Goal: Task Accomplishment & Management: Complete application form

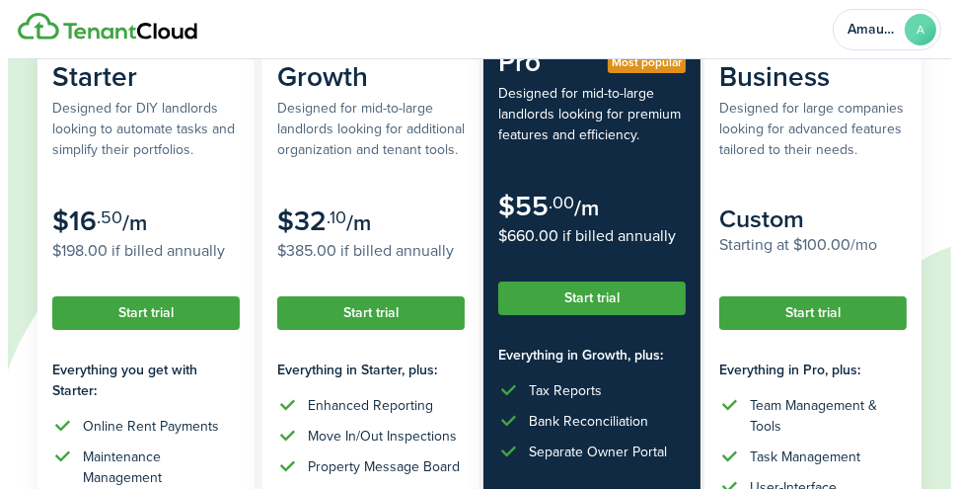
scroll to position [250, 0]
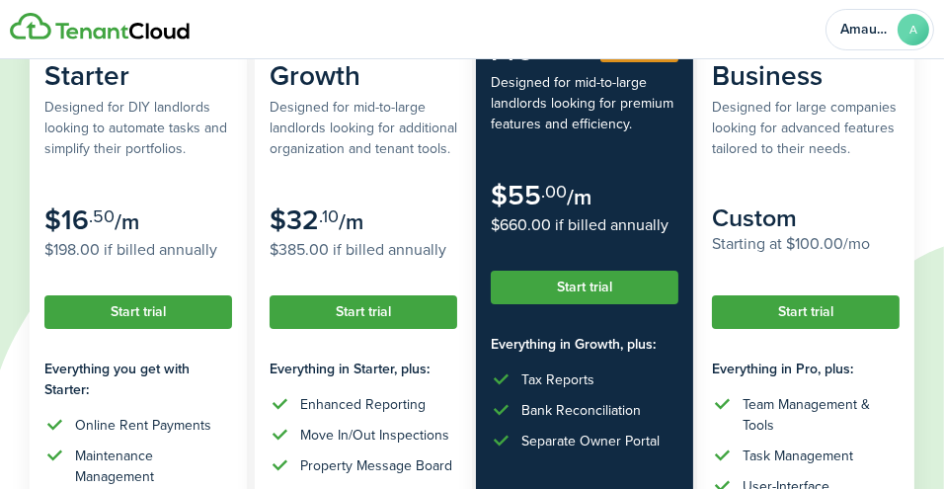
click at [627, 285] on button "Start trial" at bounding box center [585, 287] width 188 height 34
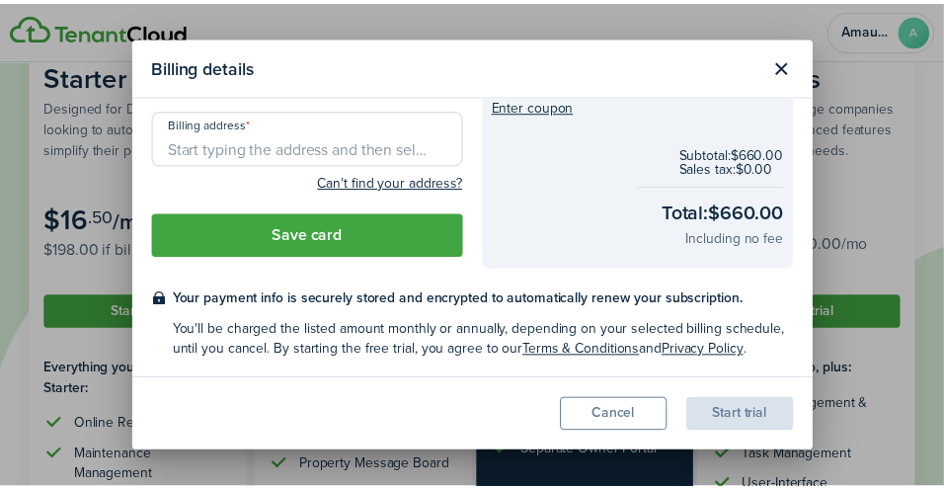
scroll to position [200, 0]
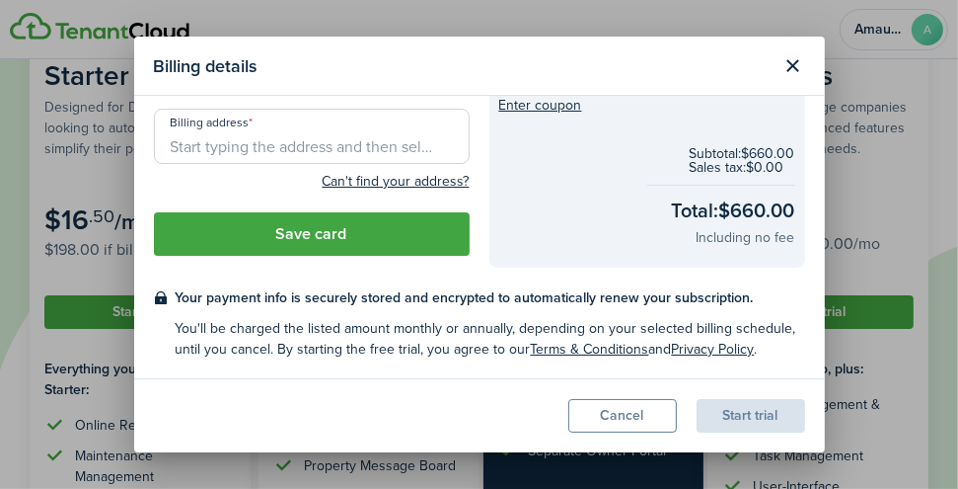
click at [595, 416] on button "Cancel" at bounding box center [622, 416] width 109 height 34
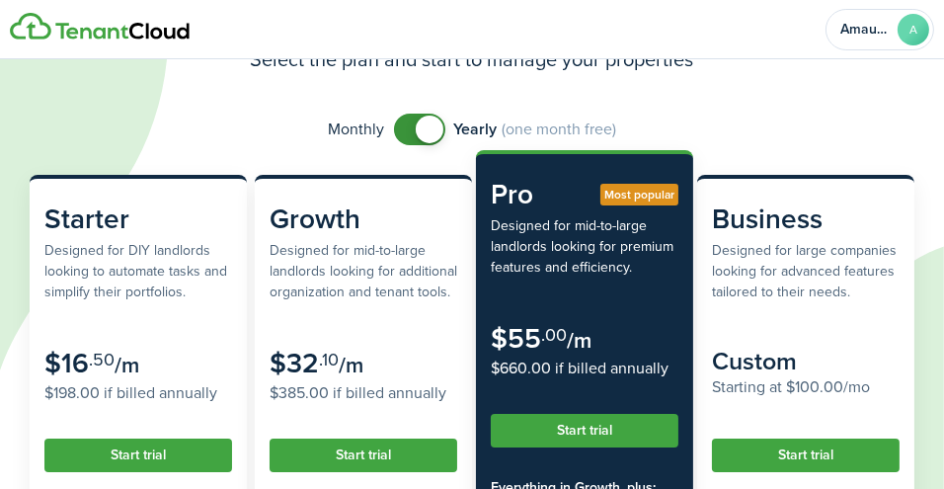
scroll to position [114, 0]
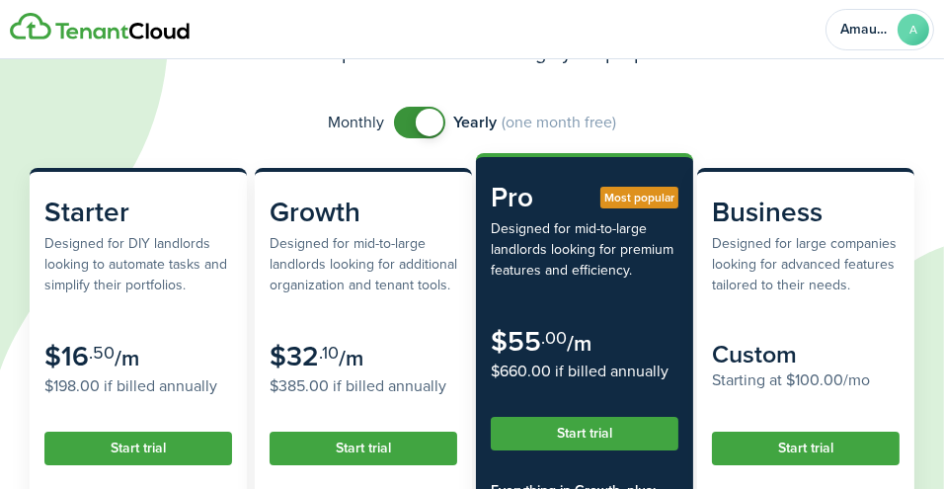
checkbox input "false"
click at [410, 127] on span at bounding box center [420, 123] width 20 height 32
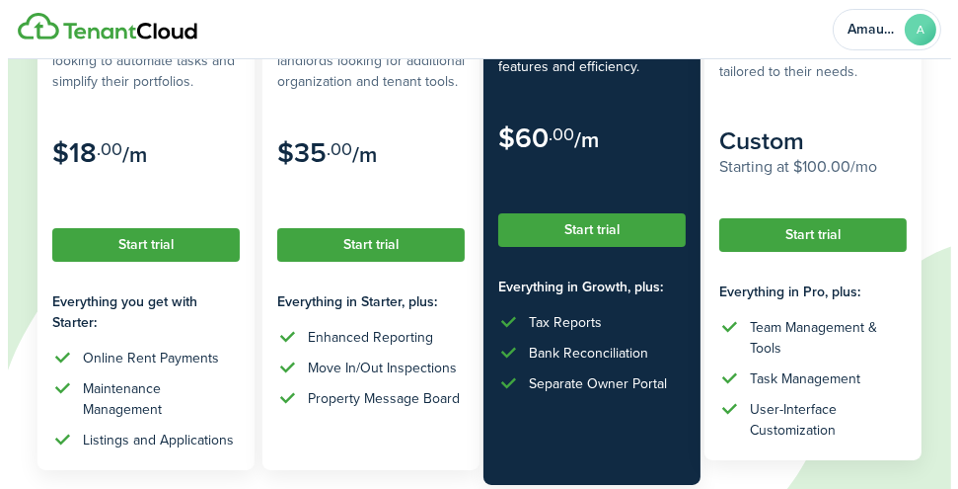
scroll to position [321, 0]
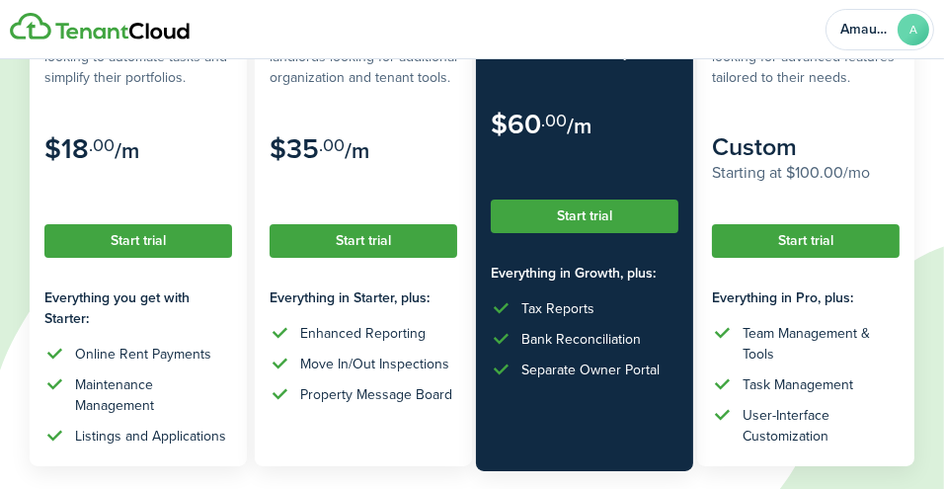
click at [594, 213] on button "Start trial" at bounding box center [585, 216] width 188 height 34
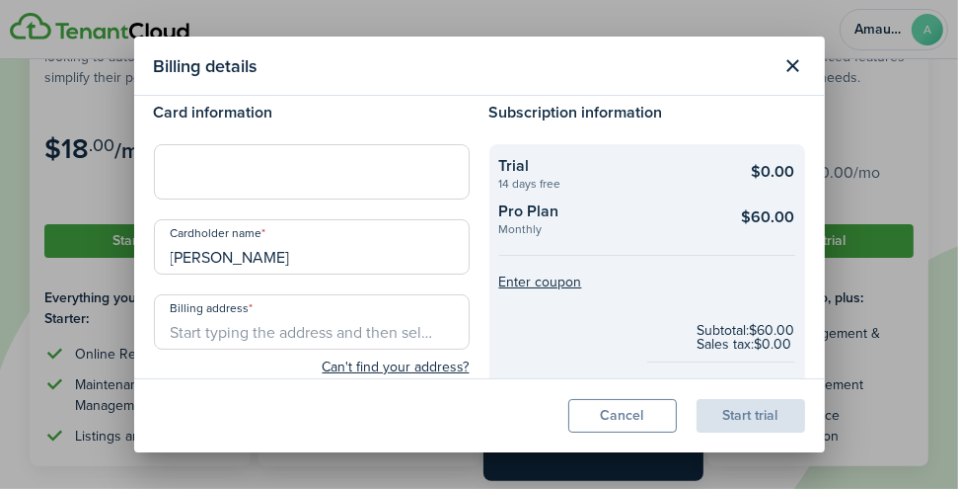
scroll to position [0, 0]
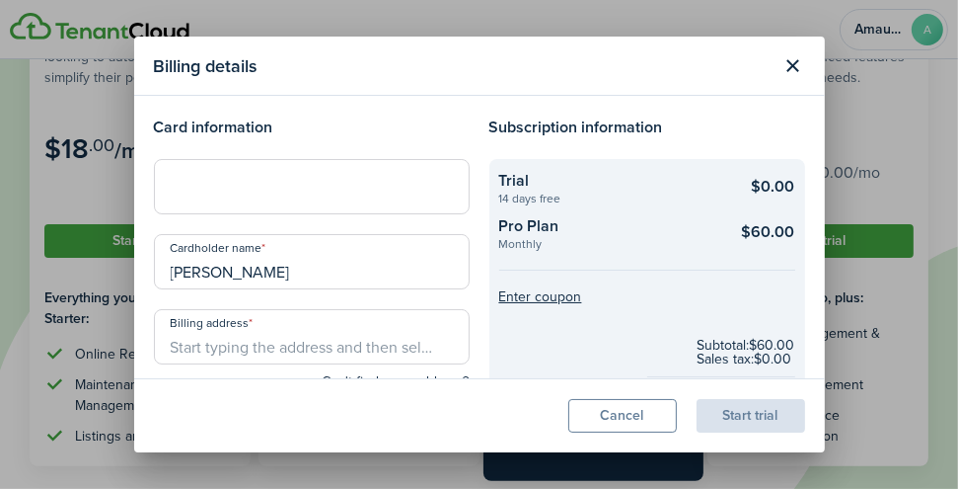
click at [302, 341] on input "Billing address" at bounding box center [312, 336] width 316 height 55
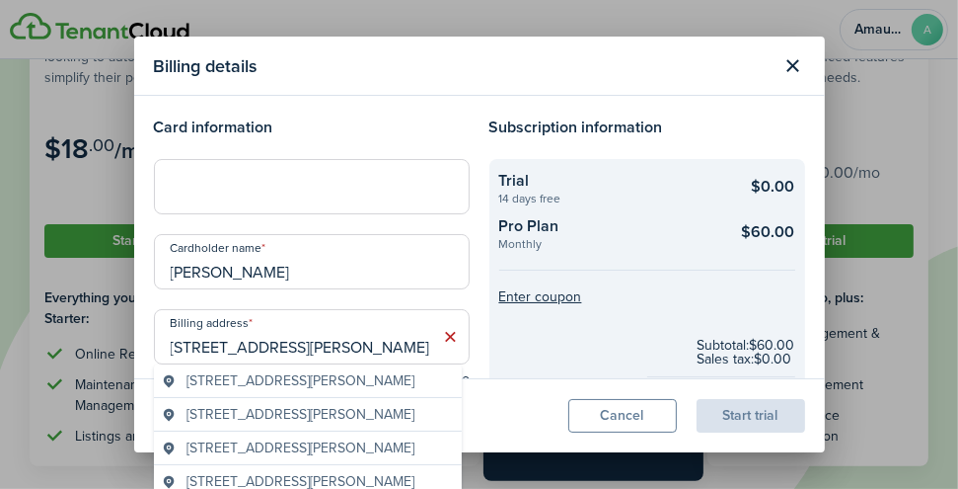
click at [345, 382] on span "[STREET_ADDRESS][PERSON_NAME]" at bounding box center [301, 380] width 228 height 21
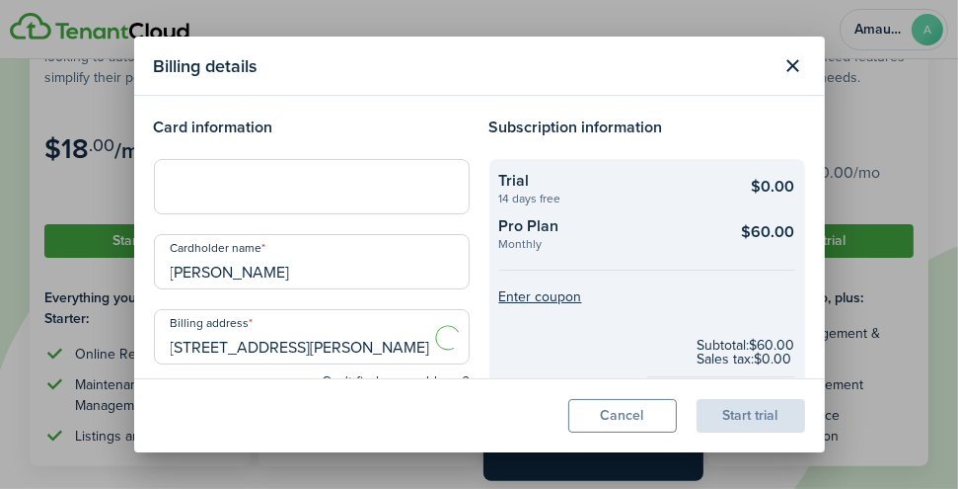
type input "[STREET_ADDRESS][PERSON_NAME]"
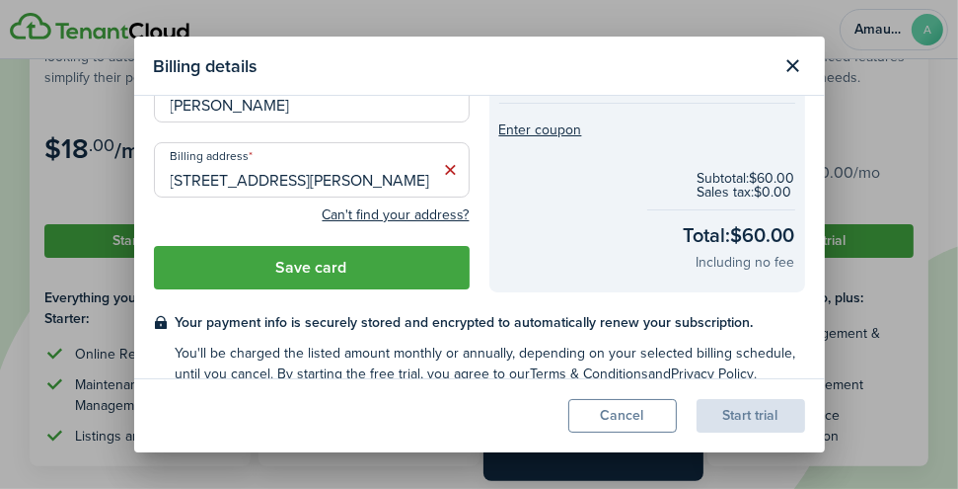
scroll to position [191, 0]
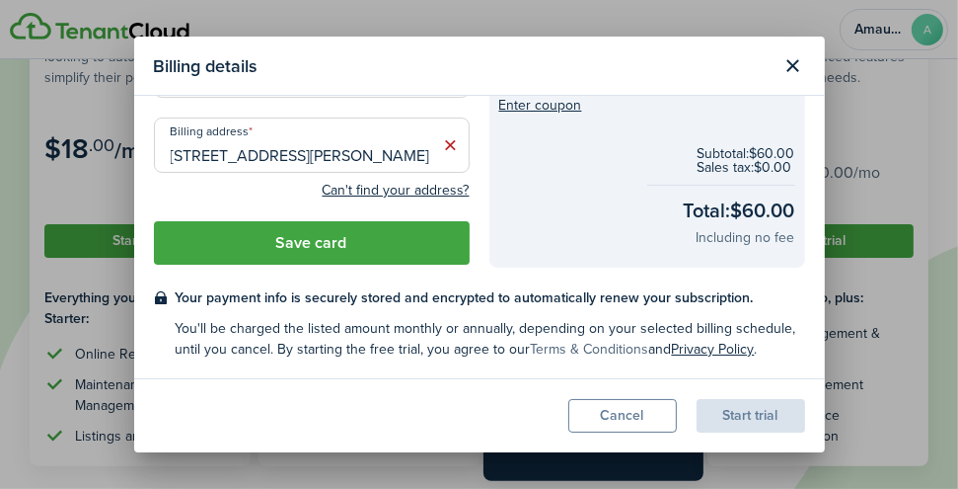
click at [613, 345] on link "Terms & Conditions" at bounding box center [590, 349] width 118 height 21
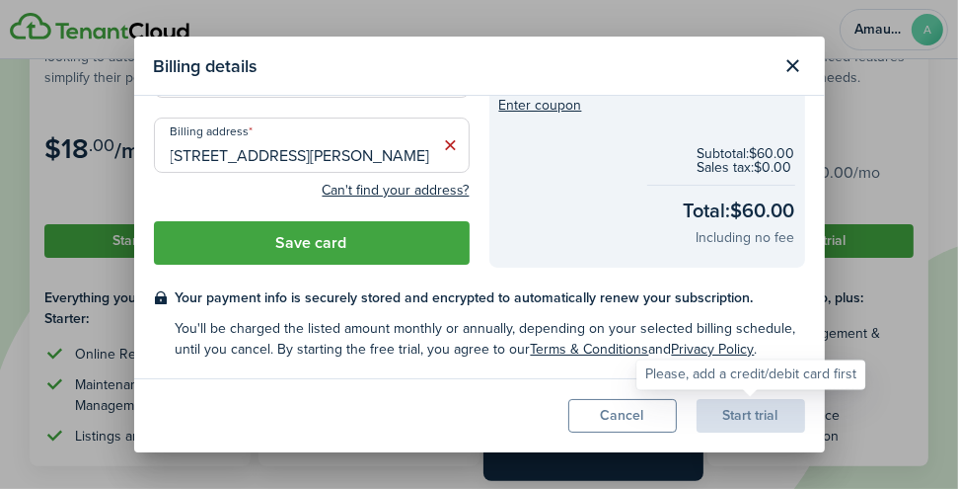
click at [749, 416] on div "Start trial" at bounding box center [751, 416] width 109 height 34
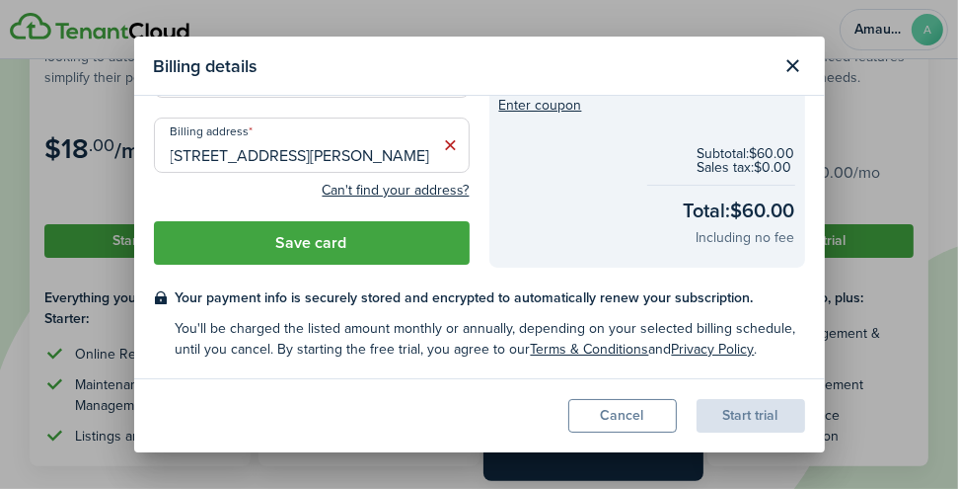
click at [422, 239] on button "Save card" at bounding box center [312, 242] width 316 height 43
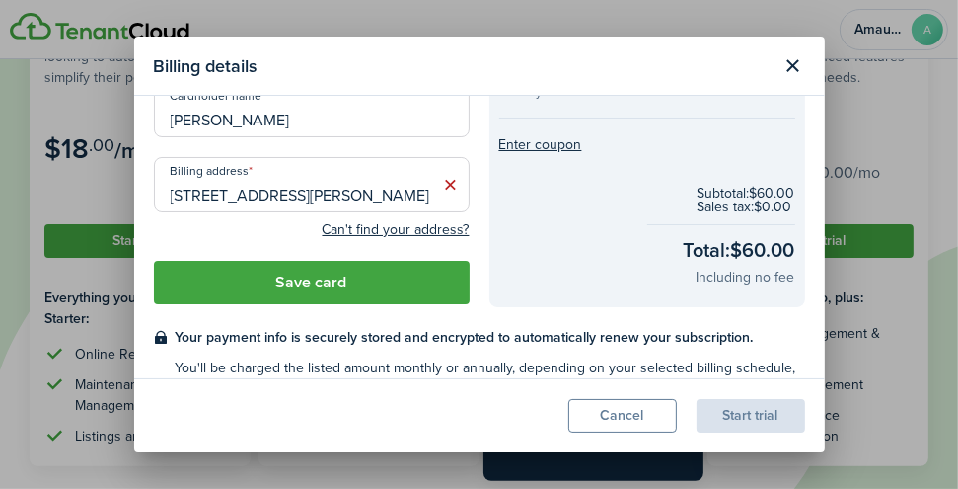
scroll to position [254, 0]
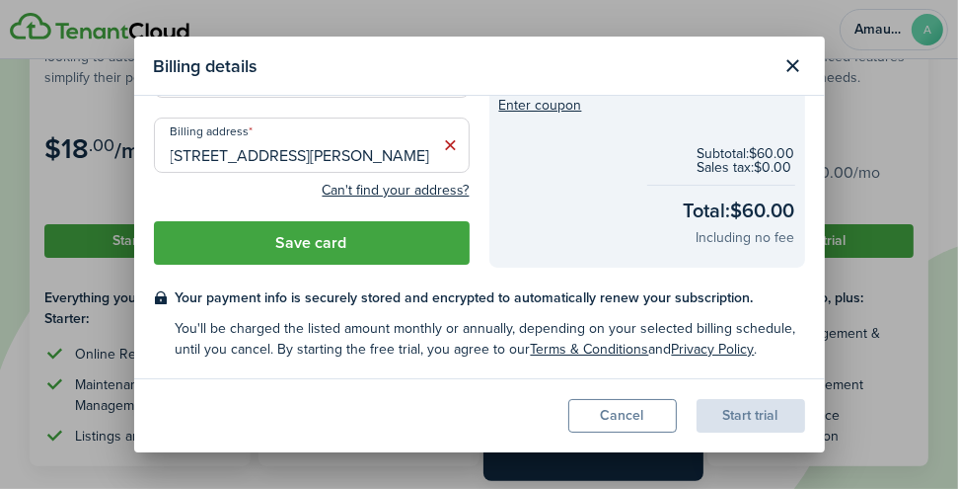
click at [261, 250] on button "Save card" at bounding box center [312, 242] width 316 height 43
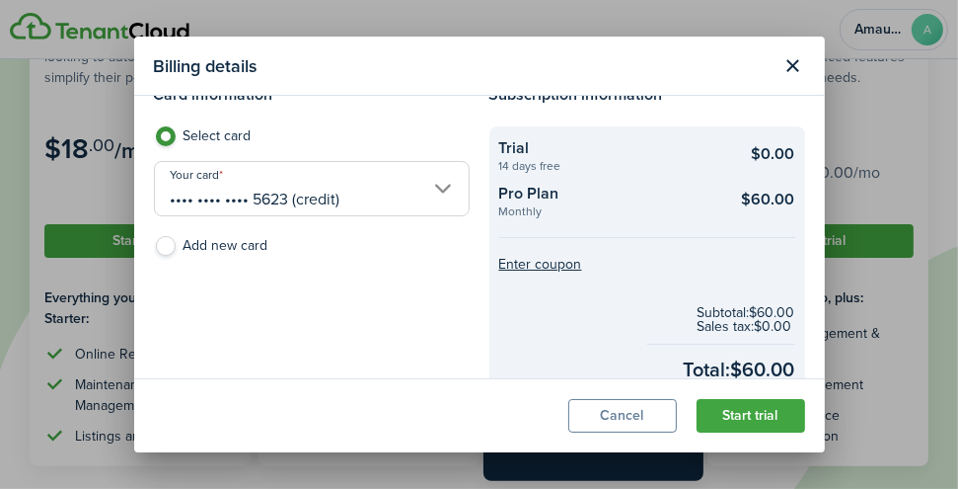
scroll to position [0, 0]
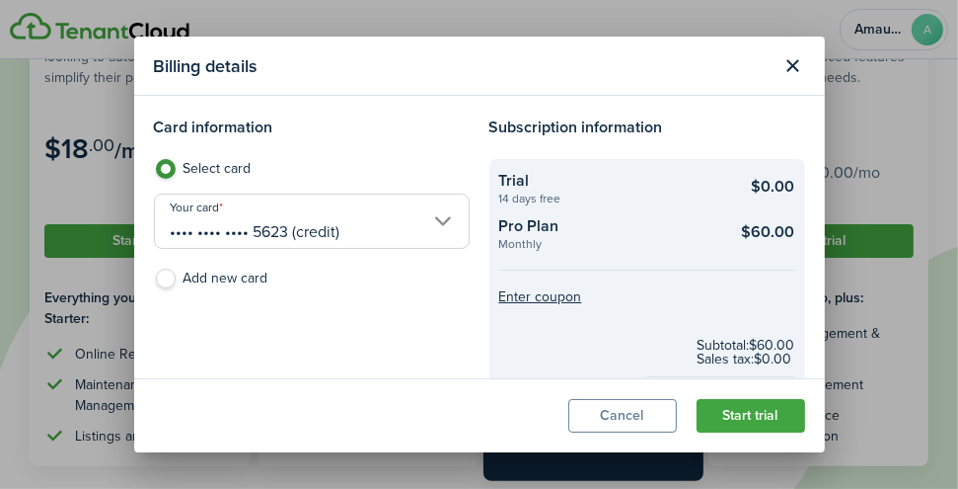
click at [753, 416] on button "Start trial" at bounding box center [751, 416] width 109 height 34
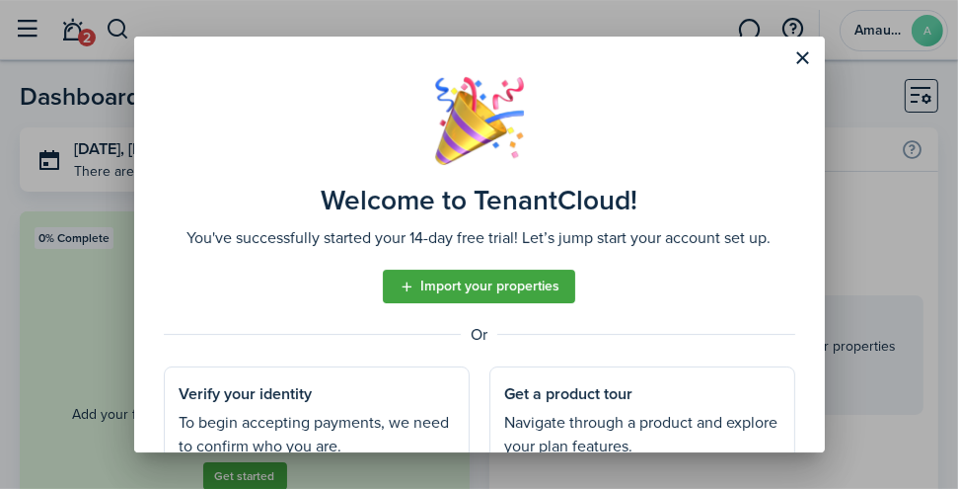
click at [538, 287] on link "Import your properties" at bounding box center [479, 286] width 192 height 34
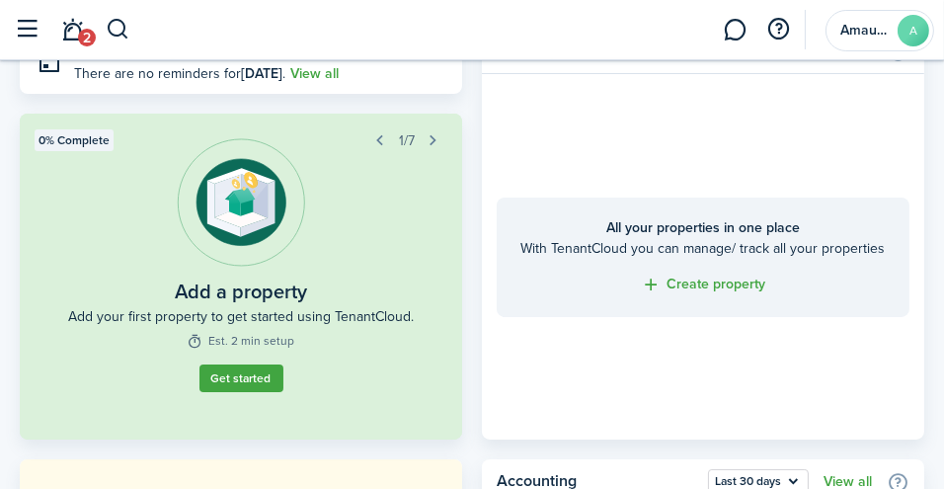
scroll to position [79, 0]
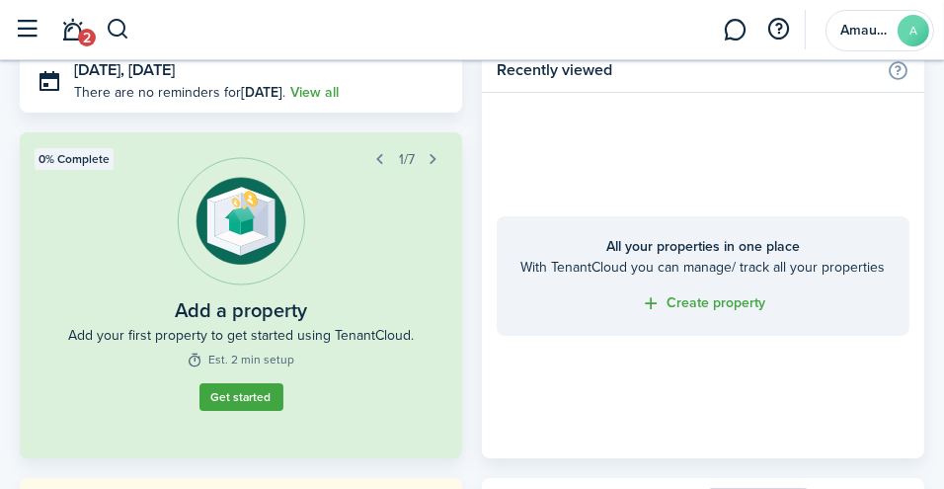
click at [229, 409] on link "Get started" at bounding box center [241, 411] width 96 height 32
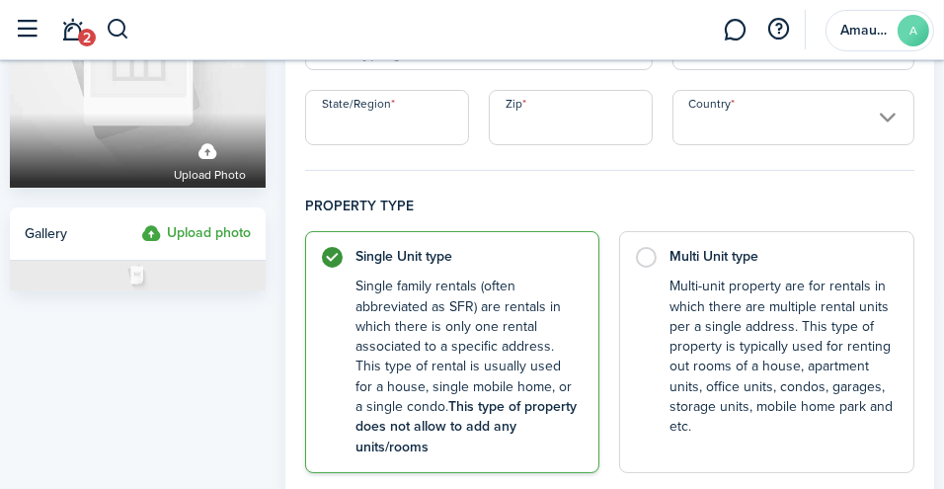
scroll to position [188, 0]
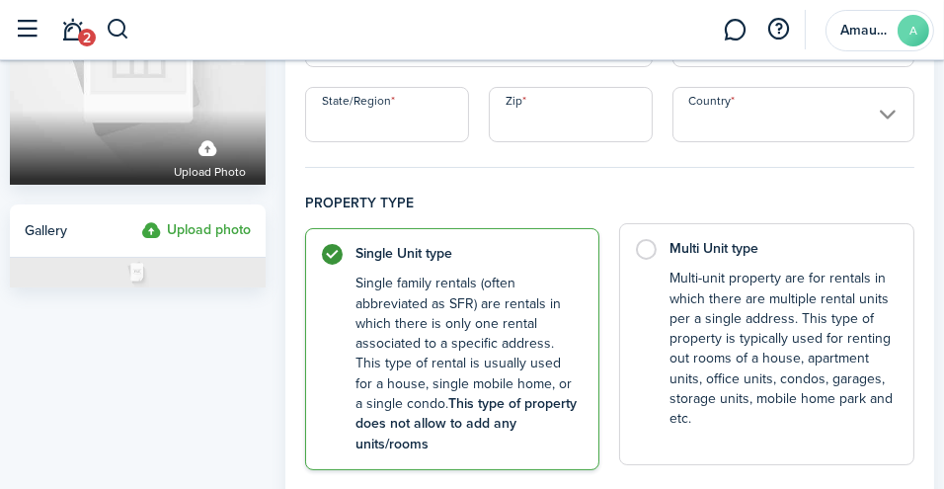
click at [653, 256] on label "Multi Unit type Multi-unit property are for rentals in which there are multiple…" at bounding box center [766, 344] width 295 height 242
radio input "false"
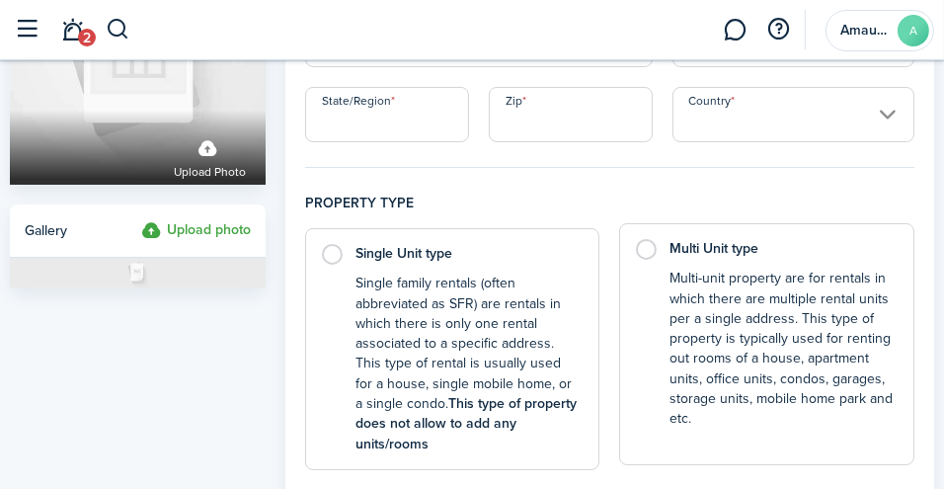
radio input "true"
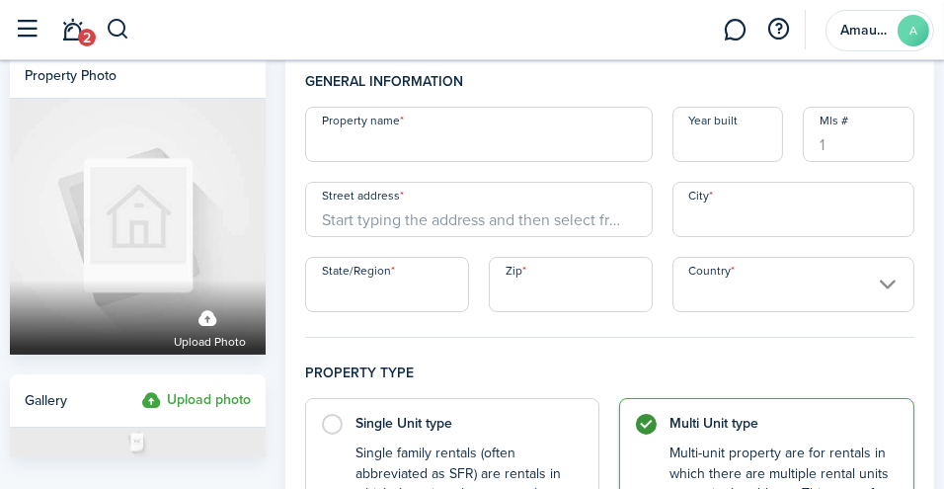
scroll to position [0, 0]
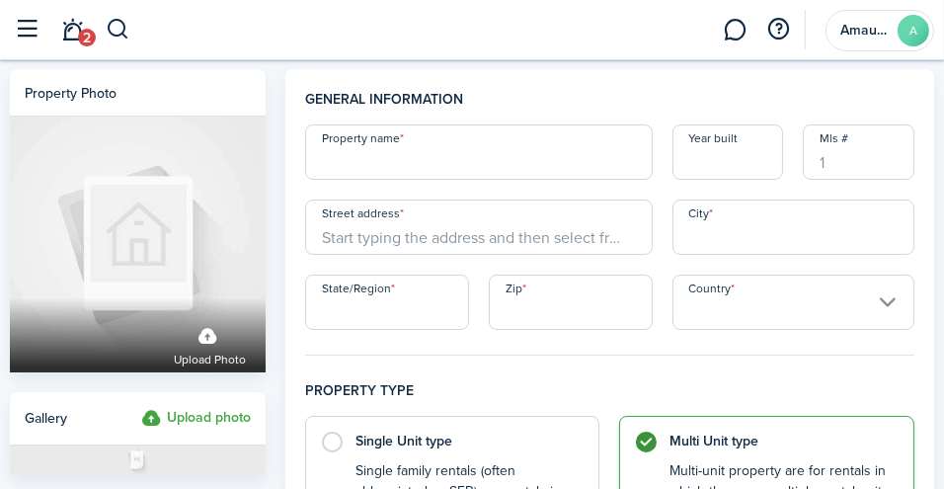
click at [194, 415] on label "Upload photo" at bounding box center [196, 419] width 110 height 24
click at [141, 407] on input "Upload photo" at bounding box center [141, 407] width 0 height 0
click at [332, 166] on input "Property name" at bounding box center [478, 151] width 347 height 55
type input "Fish Ave"
click at [698, 168] on input "Year built" at bounding box center [728, 151] width 112 height 55
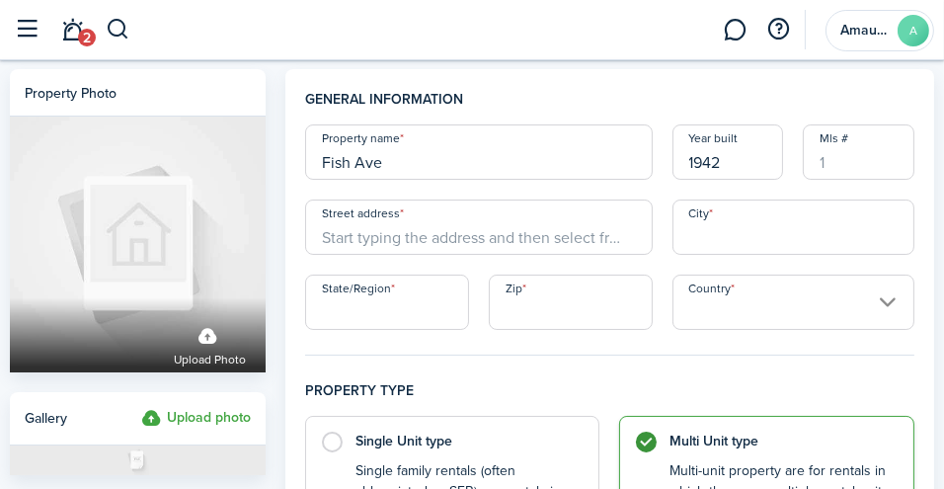
type input "1942"
click at [503, 239] on input "Street address" at bounding box center [478, 226] width 347 height 55
type input "[STREET_ADDRESS]"
click at [765, 231] on input "City" at bounding box center [793, 226] width 242 height 55
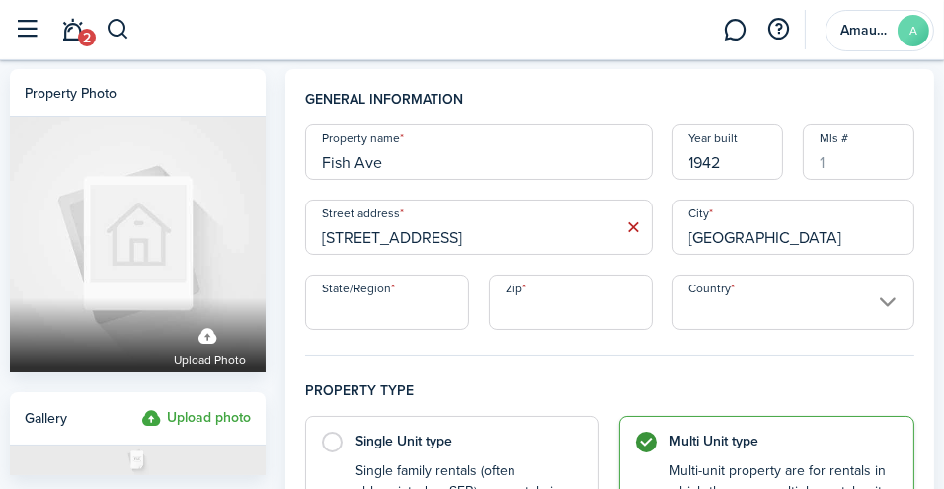
type input "[GEOGRAPHIC_DATA]"
click at [442, 318] on input "State/Region" at bounding box center [387, 301] width 164 height 55
type input "NY"
click at [532, 306] on input "Zip" at bounding box center [571, 301] width 164 height 55
click at [703, 304] on input "Country" at bounding box center [793, 301] width 242 height 55
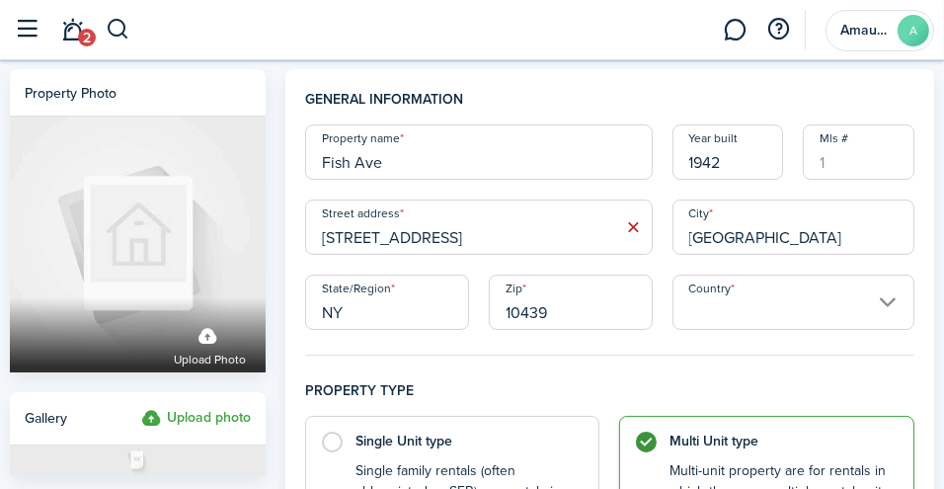
type input "10439"
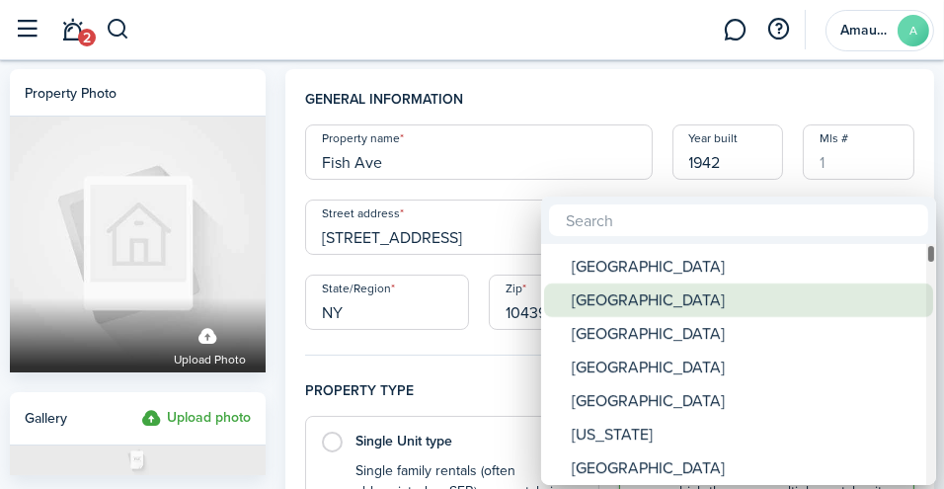
click at [697, 307] on div "[GEOGRAPHIC_DATA]" at bounding box center [745, 300] width 349 height 34
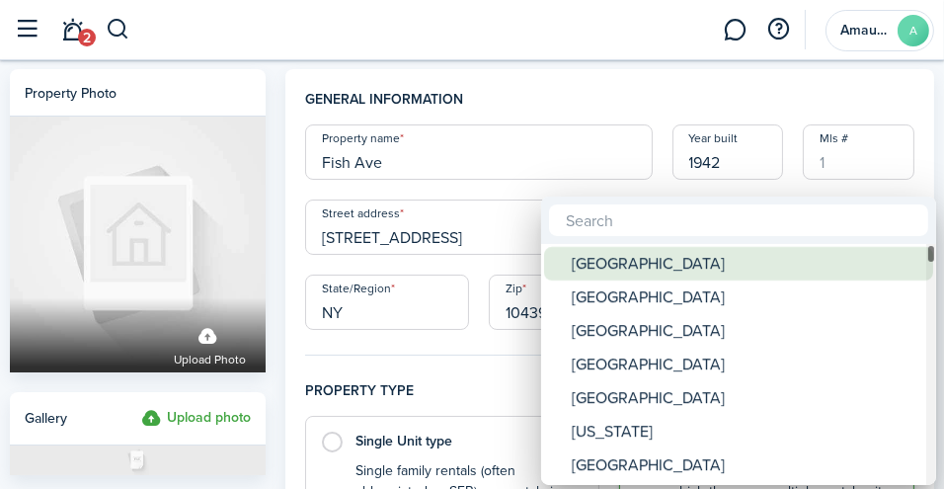
click at [652, 272] on div "[GEOGRAPHIC_DATA]" at bounding box center [745, 264] width 349 height 34
type input "[GEOGRAPHIC_DATA]"
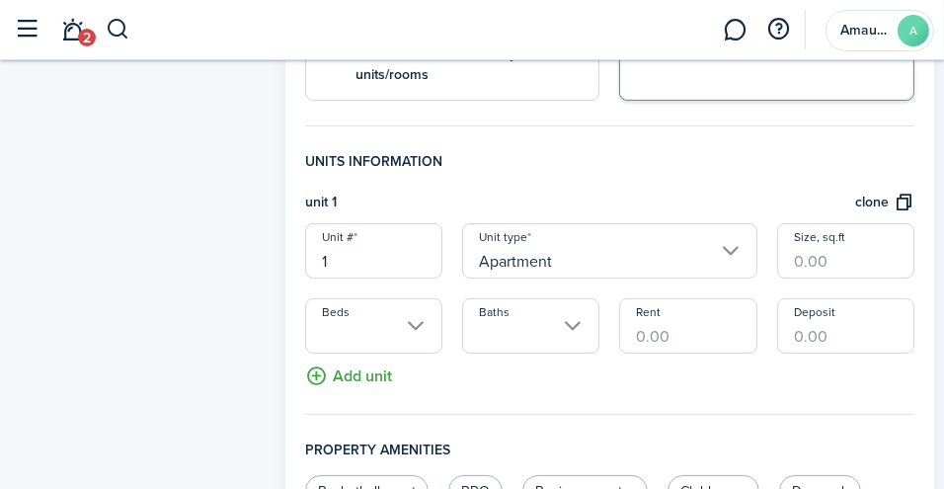
scroll to position [559, 0]
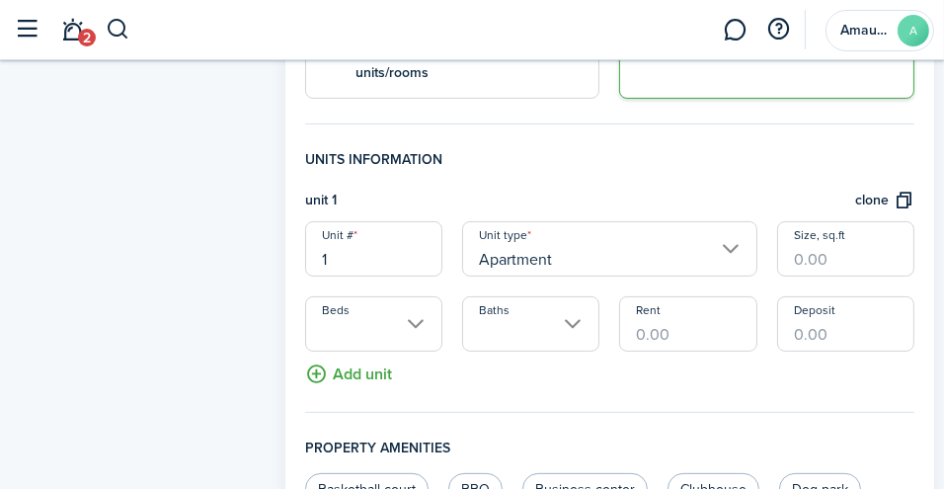
click at [413, 321] on input "Beds" at bounding box center [373, 323] width 137 height 55
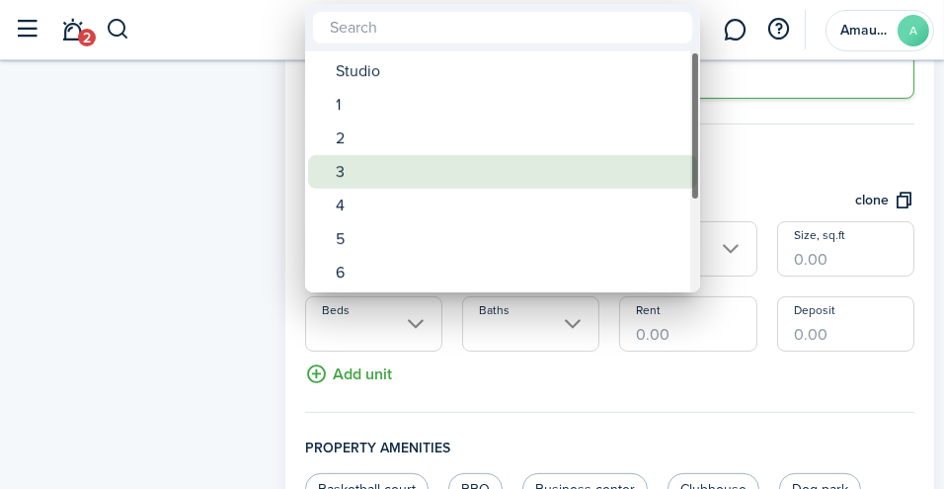
click at [368, 164] on div "3" at bounding box center [510, 172] width 349 height 34
type input "3"
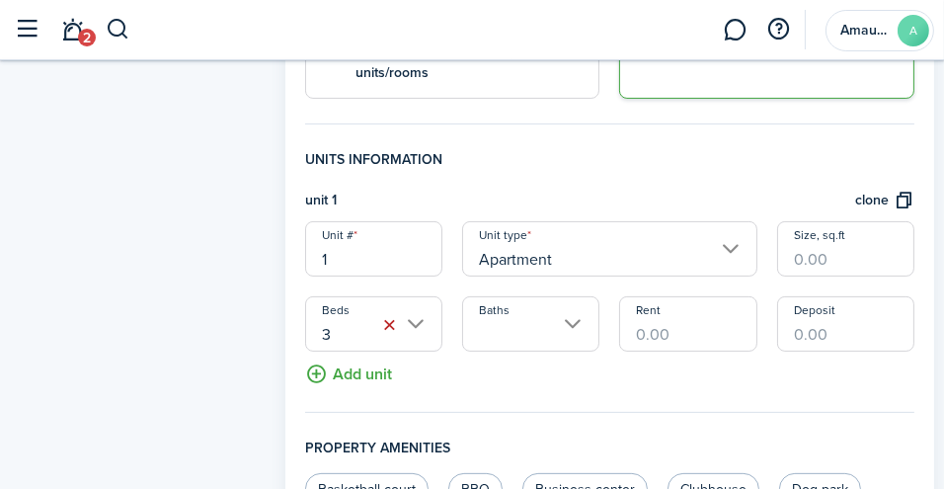
click at [556, 327] on input "Baths" at bounding box center [530, 323] width 137 height 55
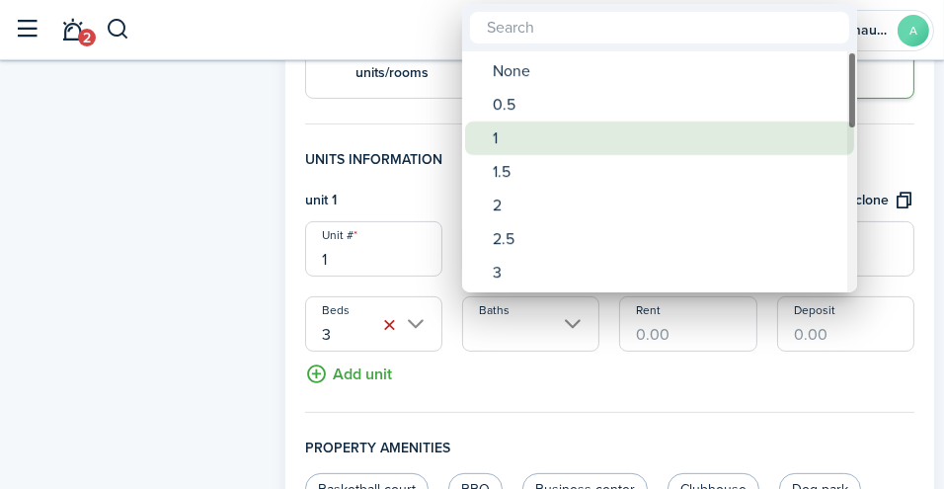
click at [522, 135] on div "1" at bounding box center [666, 138] width 349 height 34
type input "1"
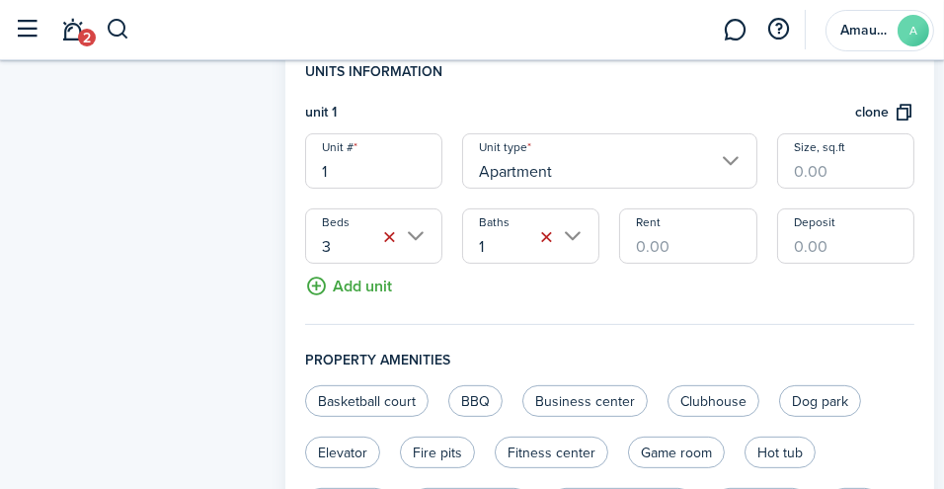
scroll to position [642, 0]
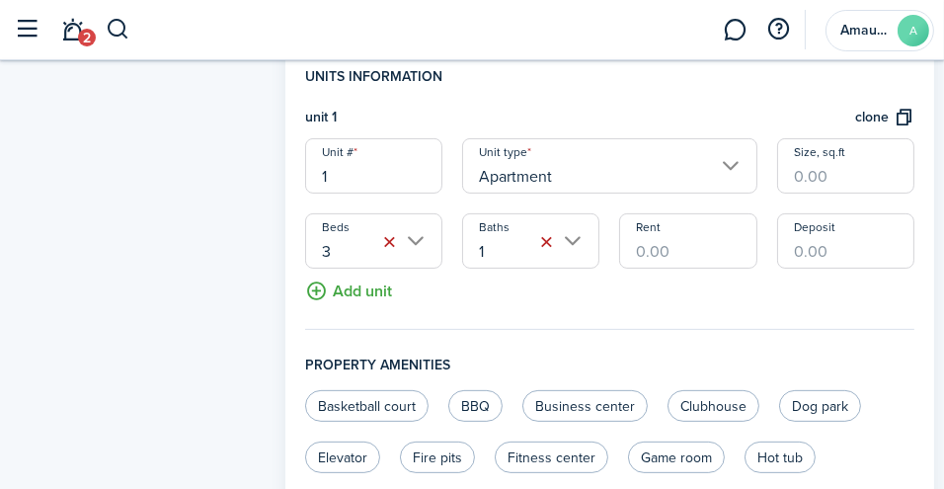
click at [317, 290] on button "Add unit" at bounding box center [348, 285] width 87 height 35
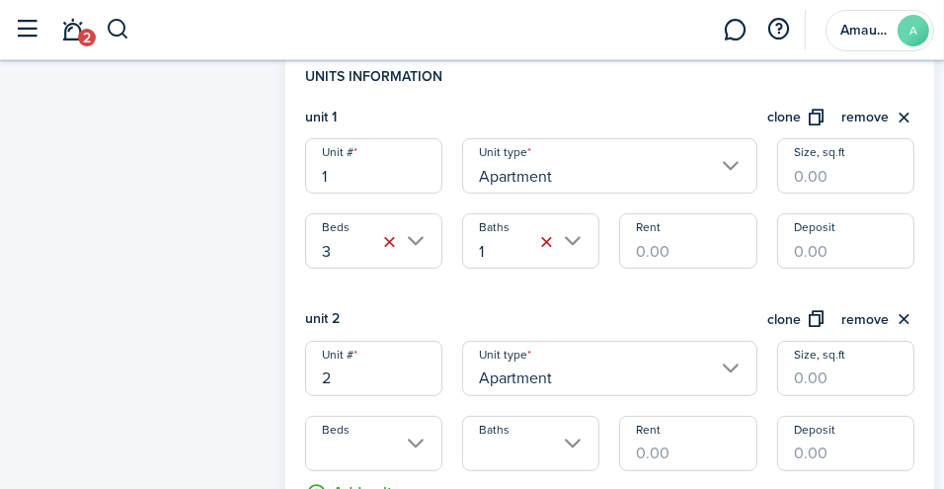
scroll to position [768, 0]
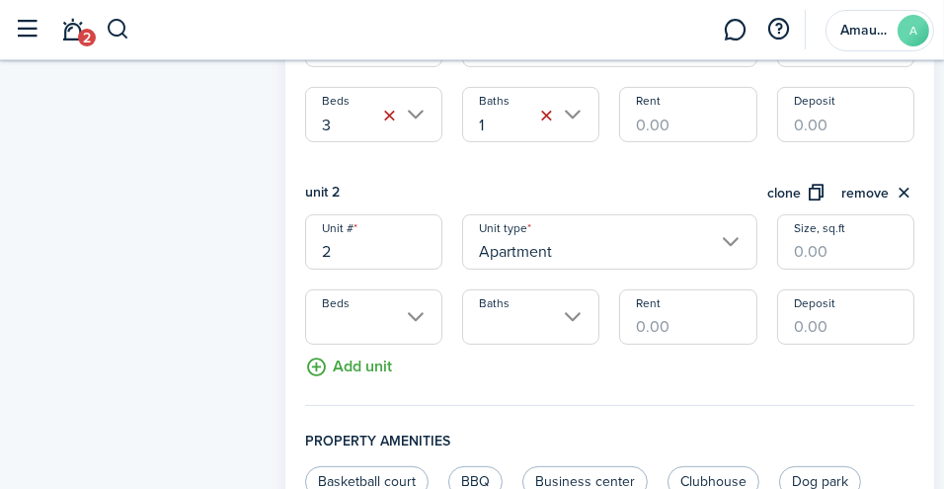
click at [410, 314] on input "Beds" at bounding box center [373, 316] width 137 height 55
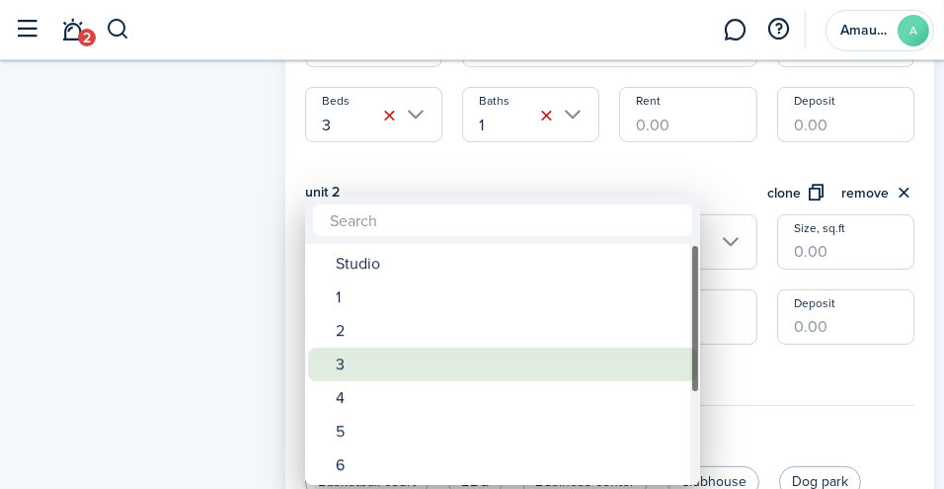
click at [370, 355] on div "3" at bounding box center [510, 364] width 349 height 34
type input "3"
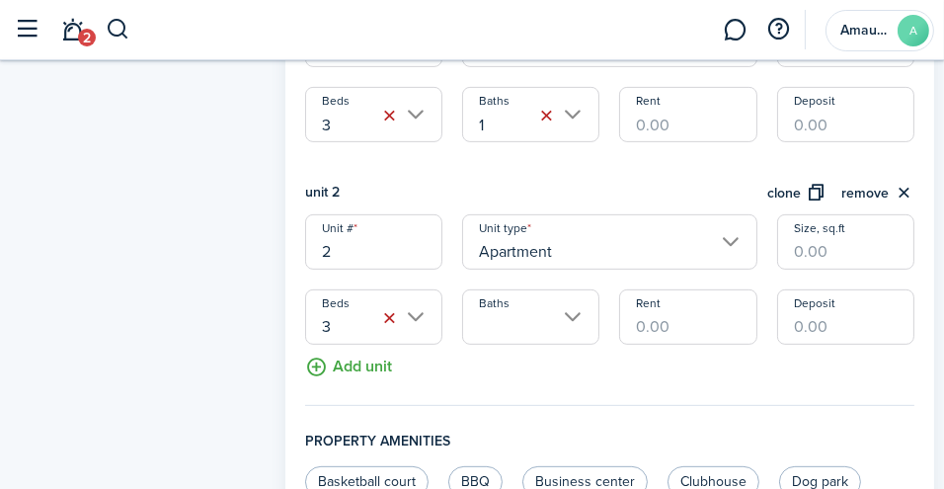
click at [516, 324] on input "Baths" at bounding box center [530, 316] width 137 height 55
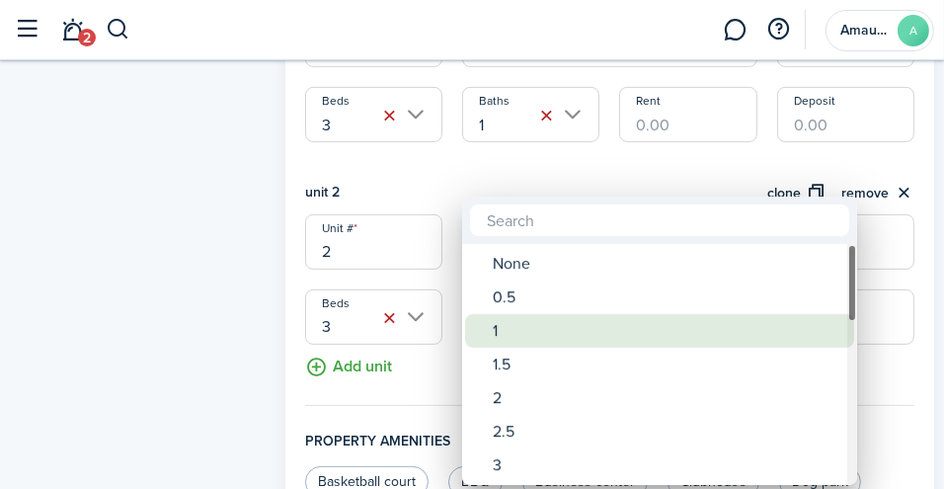
click at [510, 338] on div "1" at bounding box center [666, 331] width 349 height 34
type input "1"
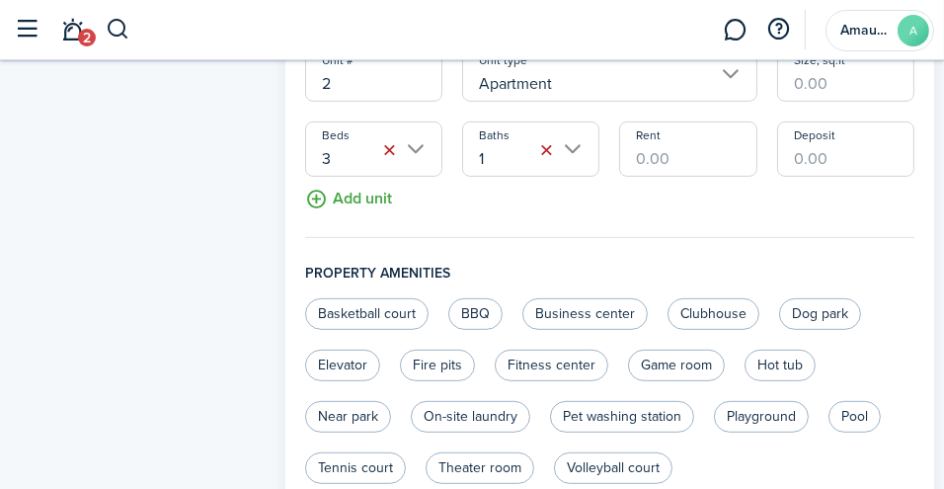
scroll to position [834, 0]
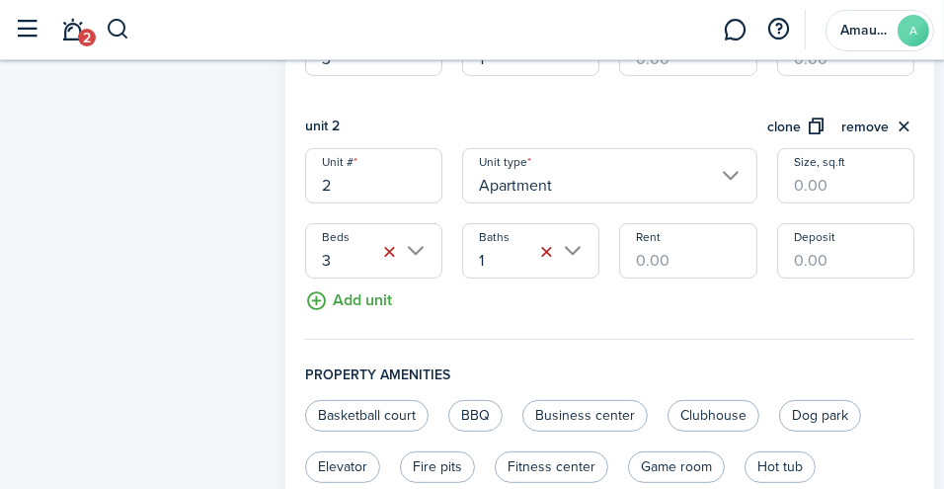
click at [318, 297] on button "Add unit" at bounding box center [348, 295] width 87 height 35
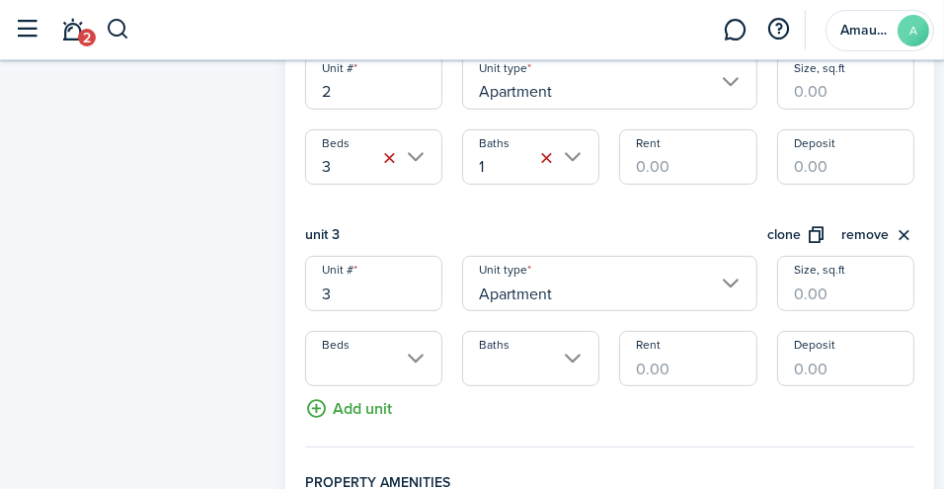
scroll to position [953, 0]
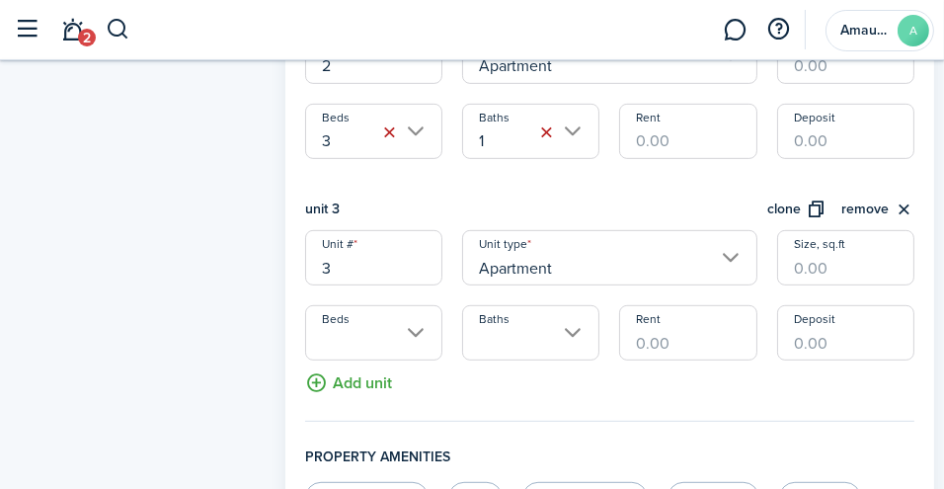
click at [726, 260] on input "Apartment" at bounding box center [609, 257] width 295 height 55
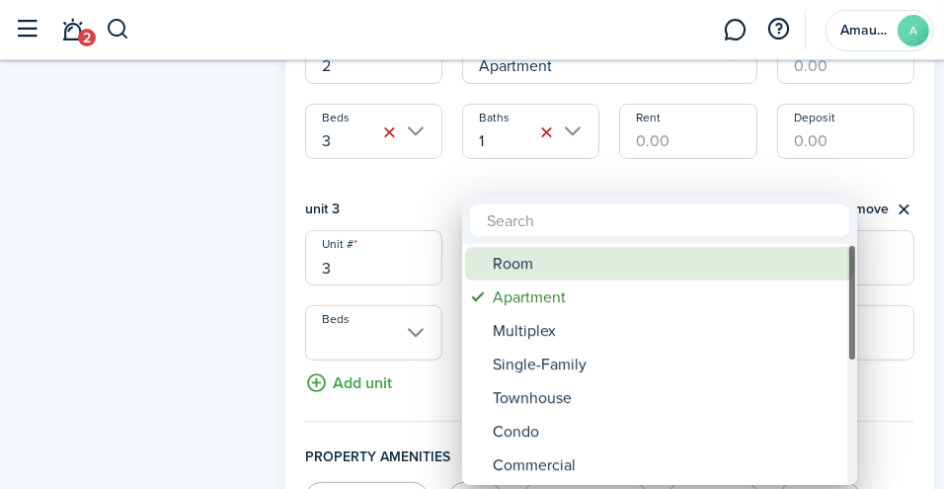
click at [569, 260] on div "Room" at bounding box center [666, 264] width 349 height 34
type input "Room"
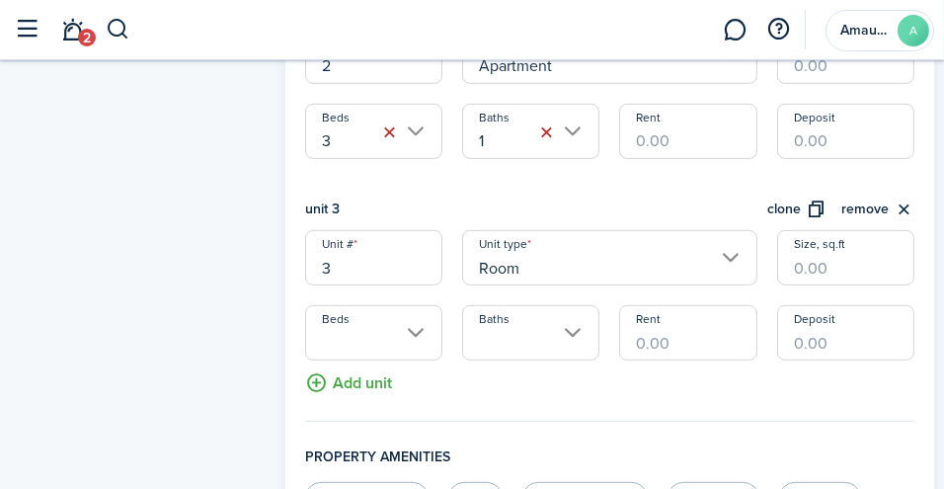
click at [413, 337] on input "Beds" at bounding box center [373, 332] width 137 height 55
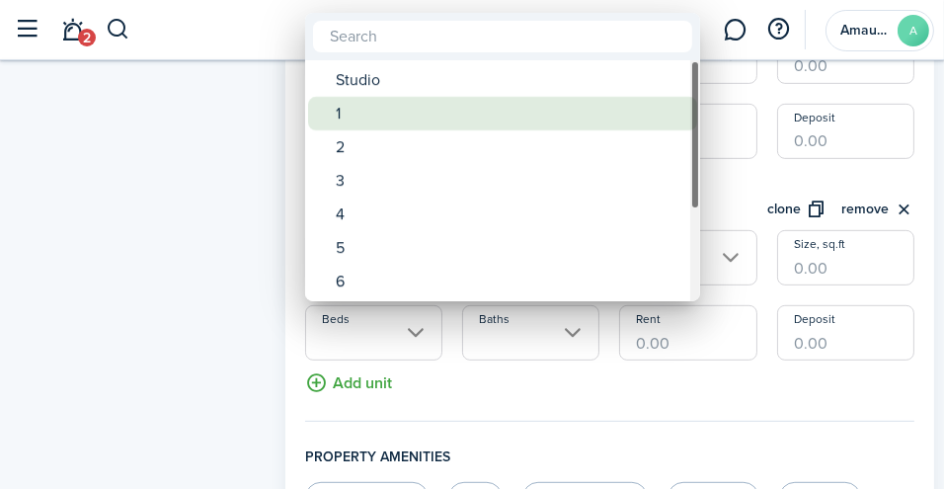
click at [364, 111] on div "1" at bounding box center [510, 114] width 349 height 34
type input "1"
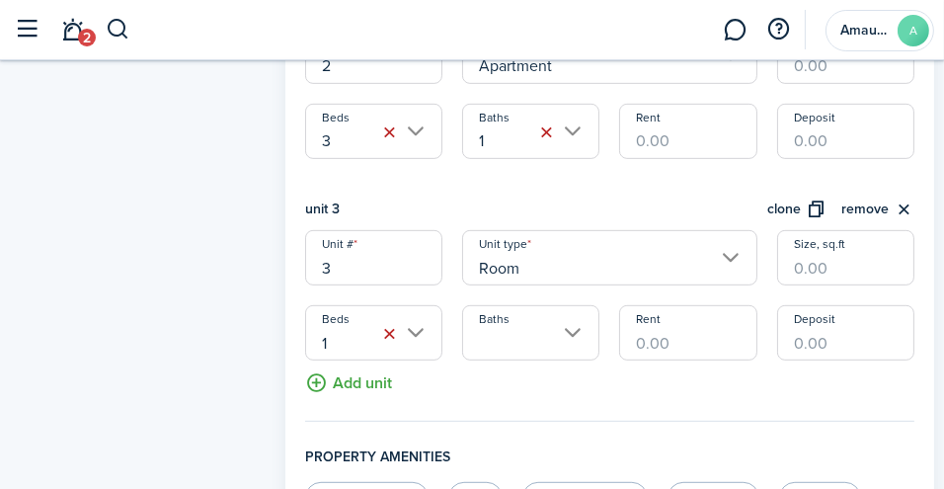
click at [705, 336] on input "Rent" at bounding box center [687, 332] width 137 height 55
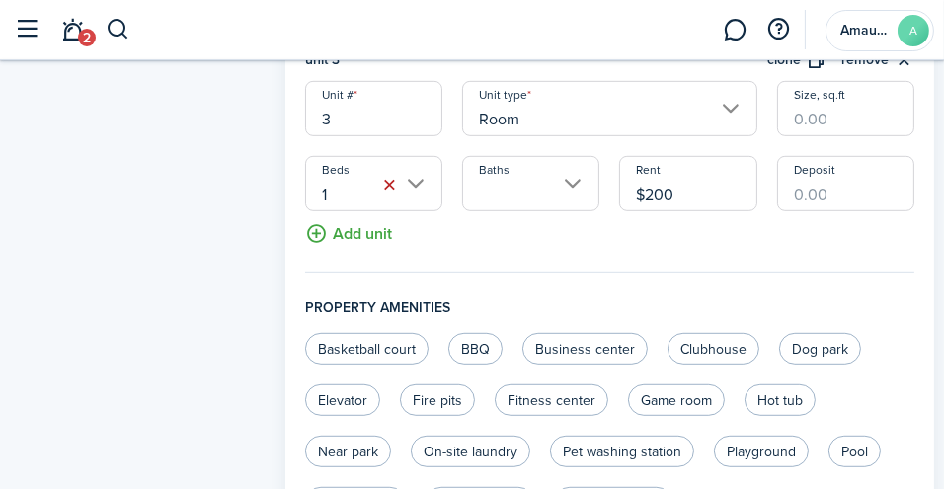
scroll to position [1093, 0]
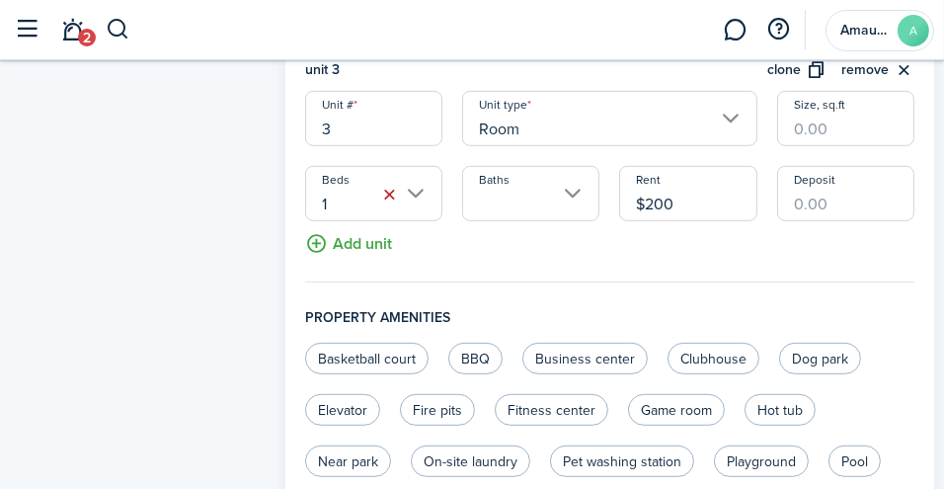
type input "$200.00"
click at [858, 204] on input "Deposit" at bounding box center [845, 193] width 137 height 55
type input "$400.00"
click at [324, 242] on button "Add unit" at bounding box center [348, 238] width 87 height 35
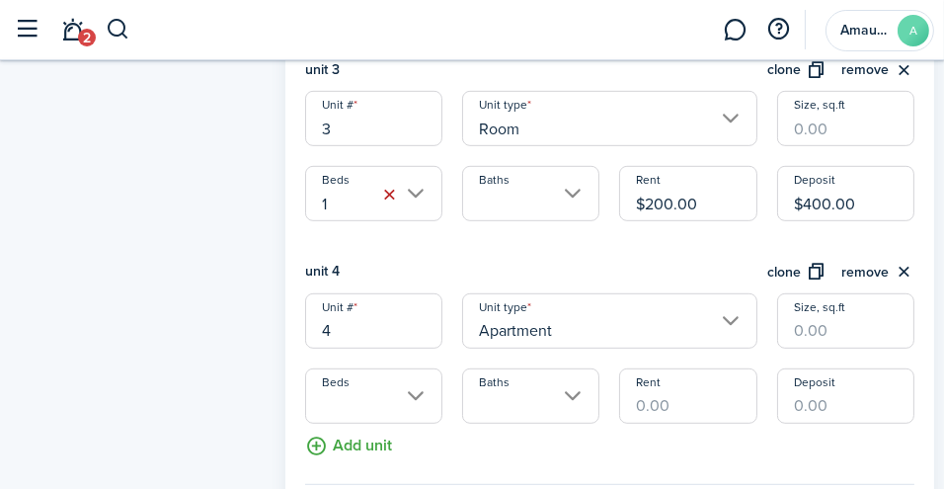
click at [691, 324] on input "Apartment" at bounding box center [609, 320] width 295 height 55
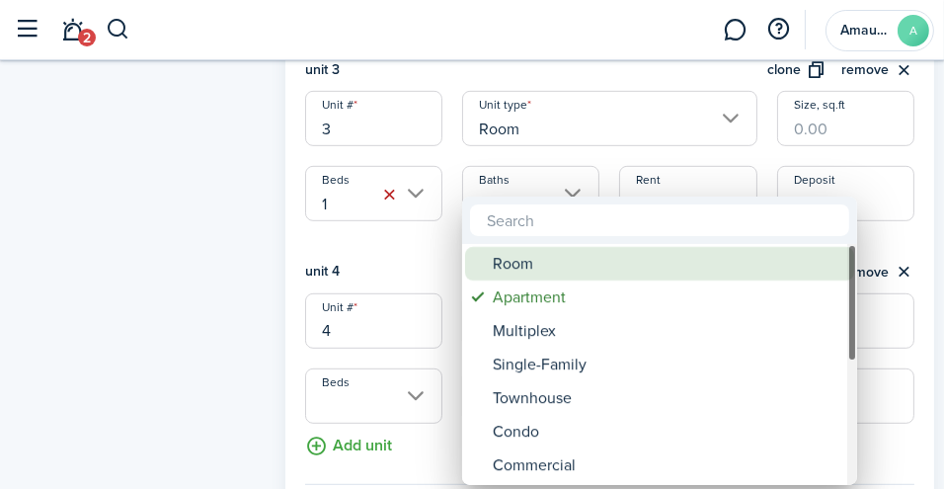
click at [577, 270] on div "Room" at bounding box center [666, 264] width 349 height 34
type input "Room"
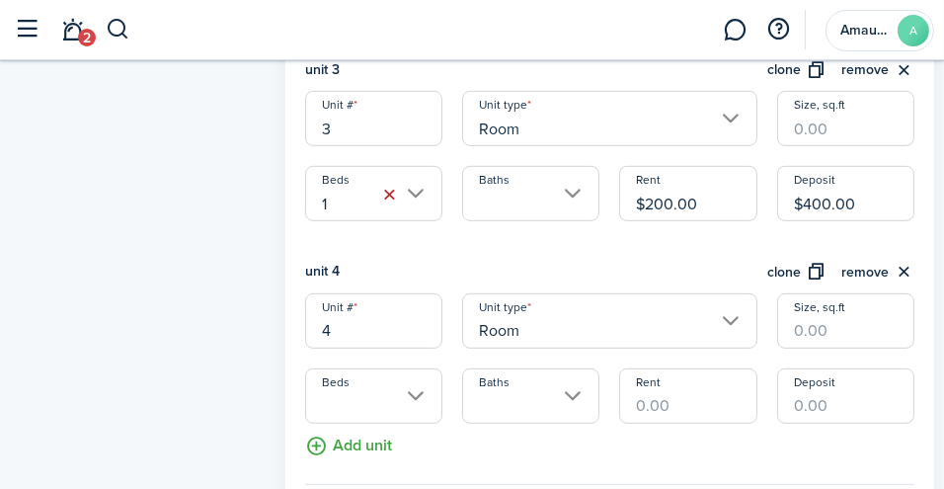
click at [832, 327] on input "Size, sq.ft" at bounding box center [845, 320] width 137 height 55
click at [417, 394] on input "Beds" at bounding box center [373, 395] width 137 height 55
type input "200"
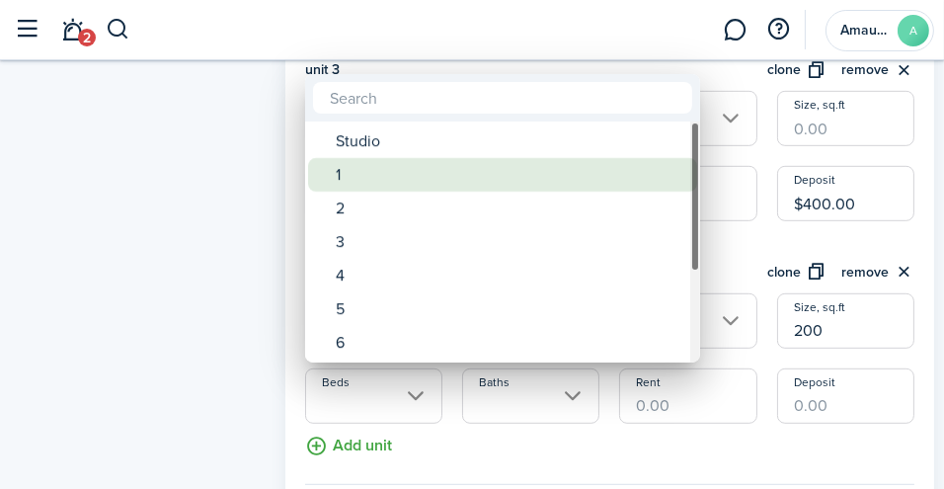
click at [344, 179] on div "1" at bounding box center [510, 175] width 349 height 34
type input "1"
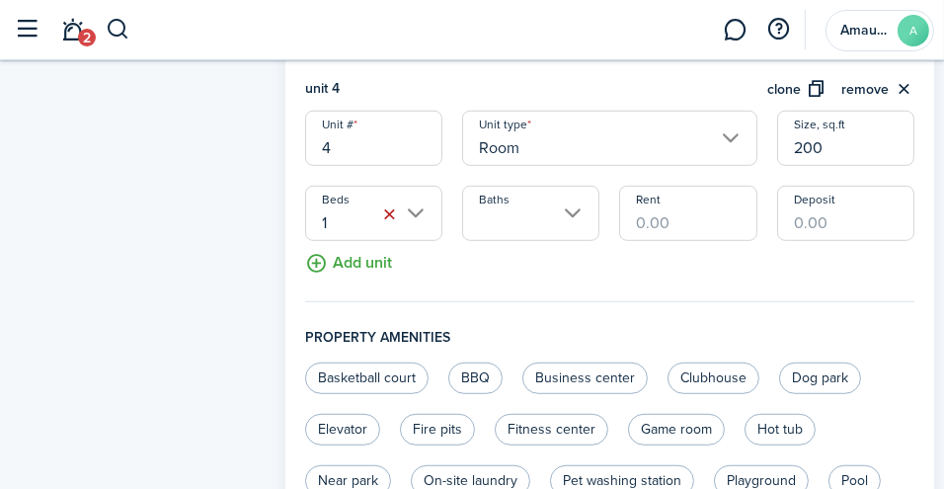
scroll to position [1313, 0]
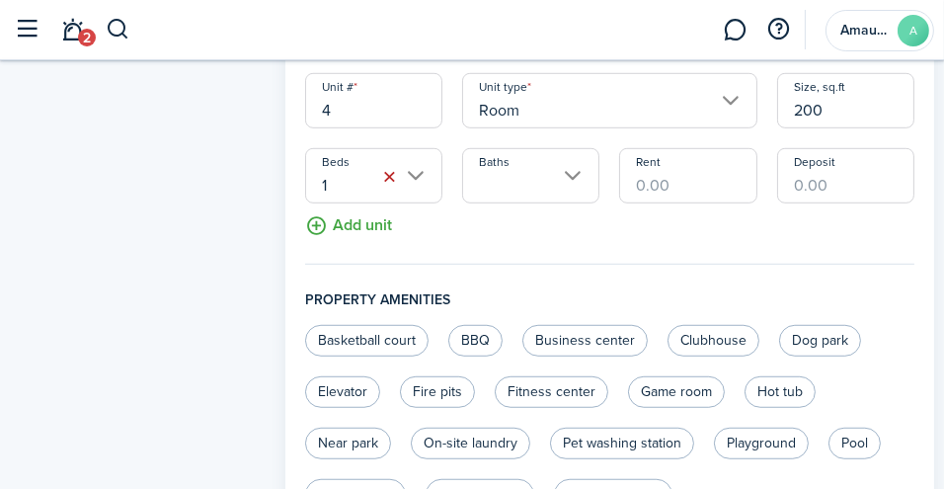
click at [692, 191] on input "Rent" at bounding box center [687, 175] width 137 height 55
type input "$200.00"
click at [858, 199] on input "Deposit" at bounding box center [845, 175] width 137 height 55
type input "$400.00"
click at [318, 223] on button "Add unit" at bounding box center [348, 220] width 87 height 35
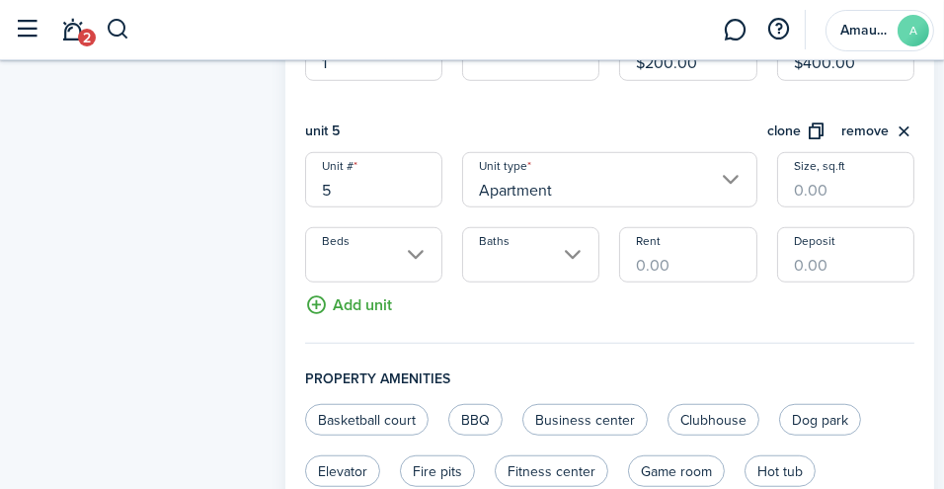
scroll to position [1423, 0]
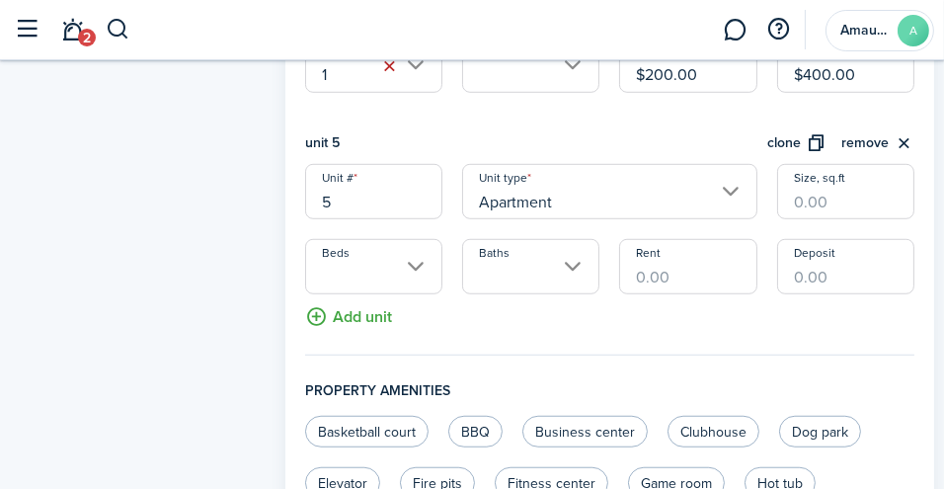
click at [408, 272] on input "Beds" at bounding box center [373, 266] width 137 height 55
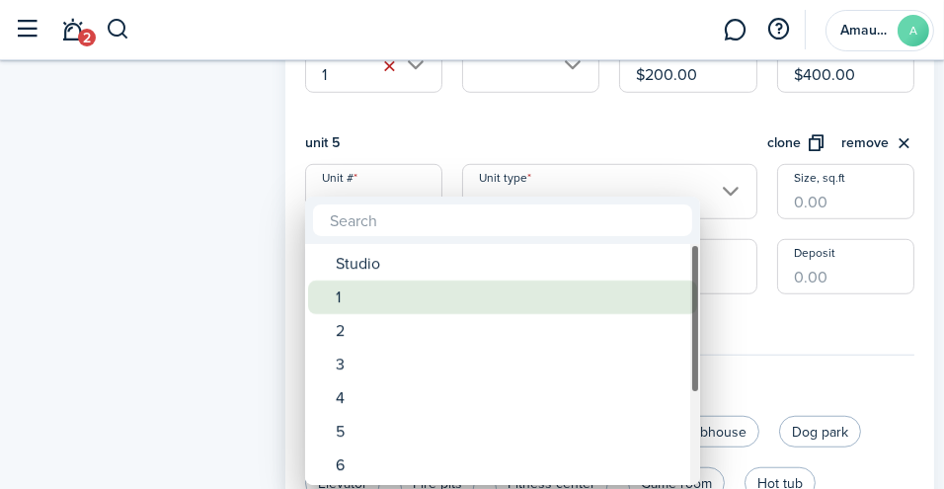
click at [349, 302] on div "1" at bounding box center [510, 297] width 349 height 34
type input "1"
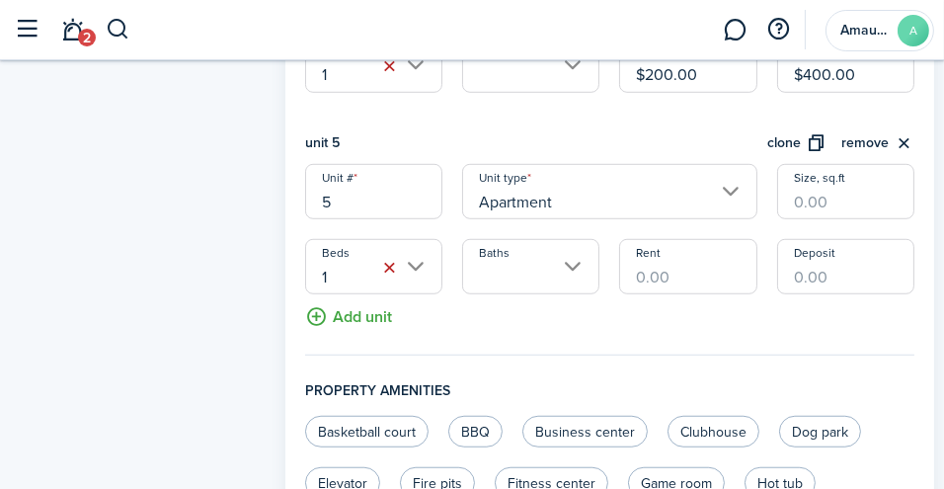
click at [589, 191] on input "Apartment" at bounding box center [609, 191] width 295 height 55
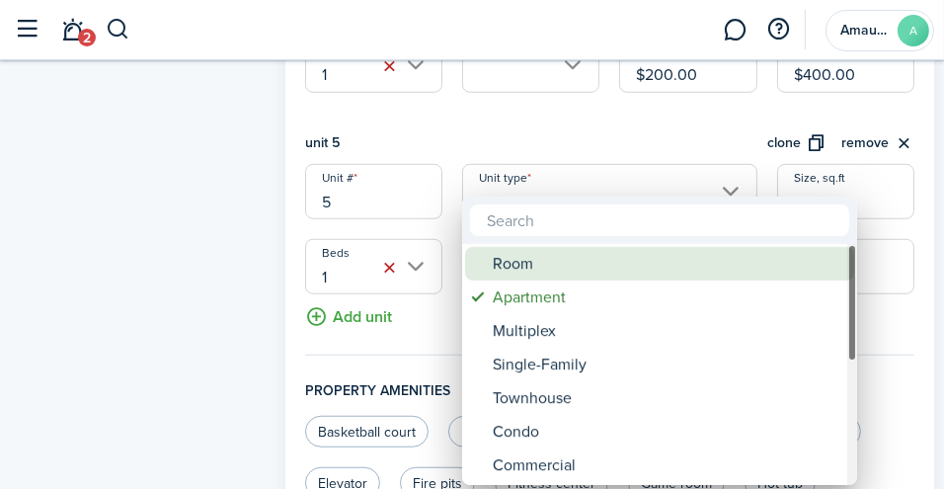
click at [519, 250] on div "Room" at bounding box center [666, 264] width 349 height 34
type input "Room"
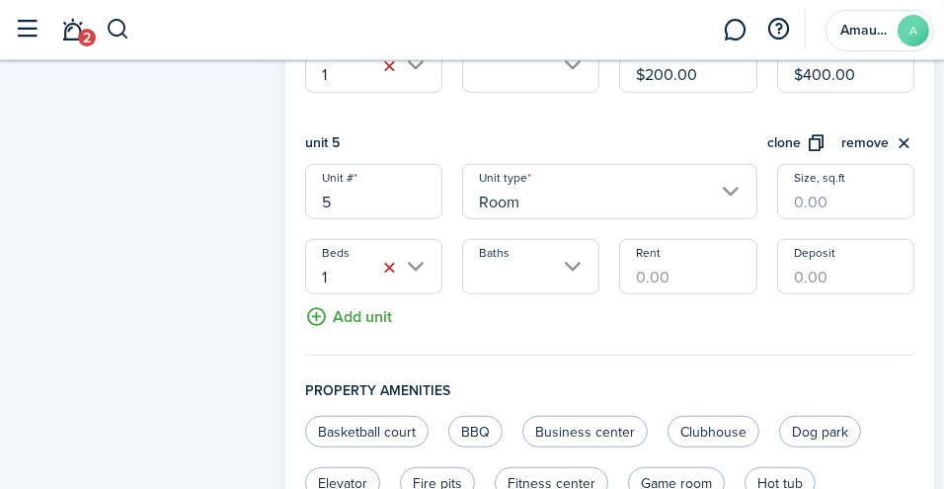
click at [675, 271] on input "Rent" at bounding box center [687, 266] width 137 height 55
type input "$250.00"
click at [808, 281] on input "Deposit" at bounding box center [845, 266] width 137 height 55
type input "$500.00"
click at [316, 315] on button "Add unit" at bounding box center [348, 311] width 87 height 35
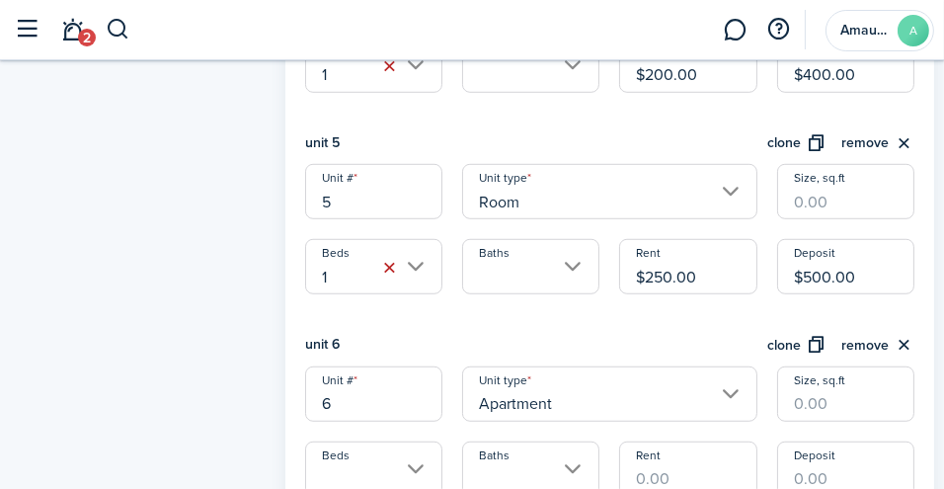
click at [716, 380] on input "Apartment" at bounding box center [609, 393] width 295 height 55
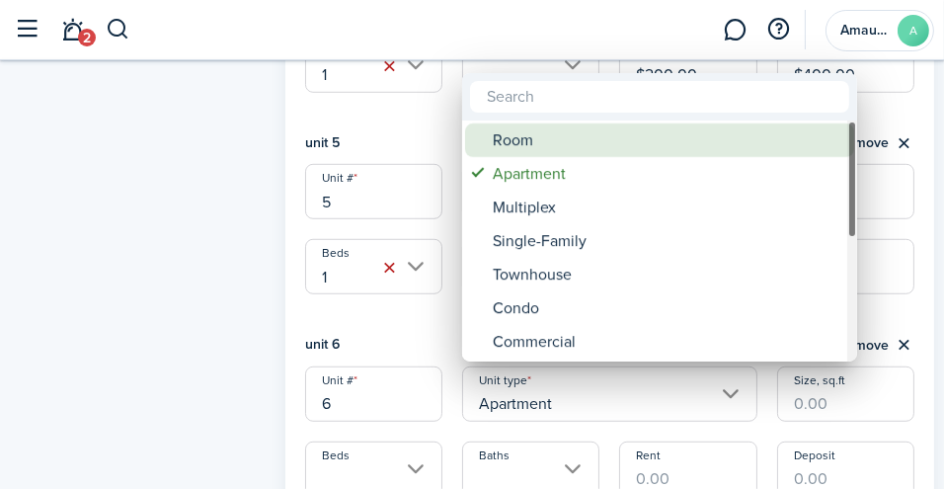
click at [488, 140] on span "Unit type" at bounding box center [479, 140] width 28 height 28
type input "Room"
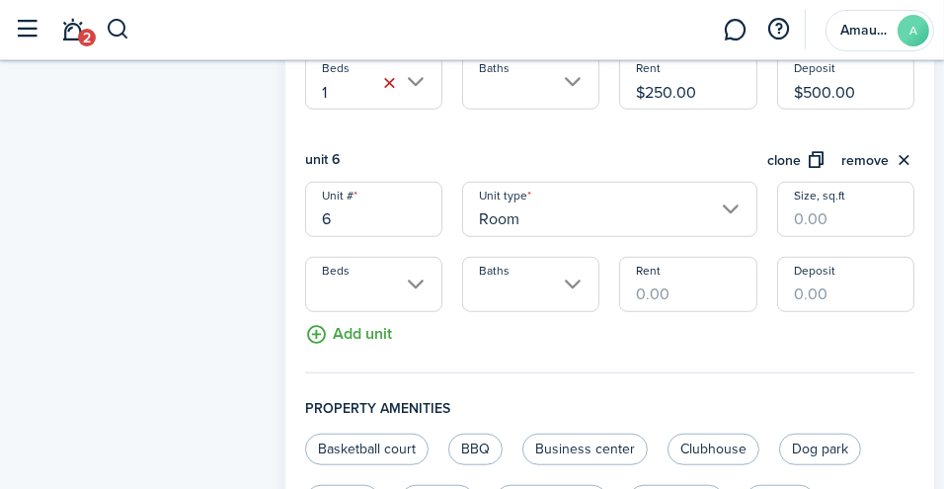
scroll to position [1642, 0]
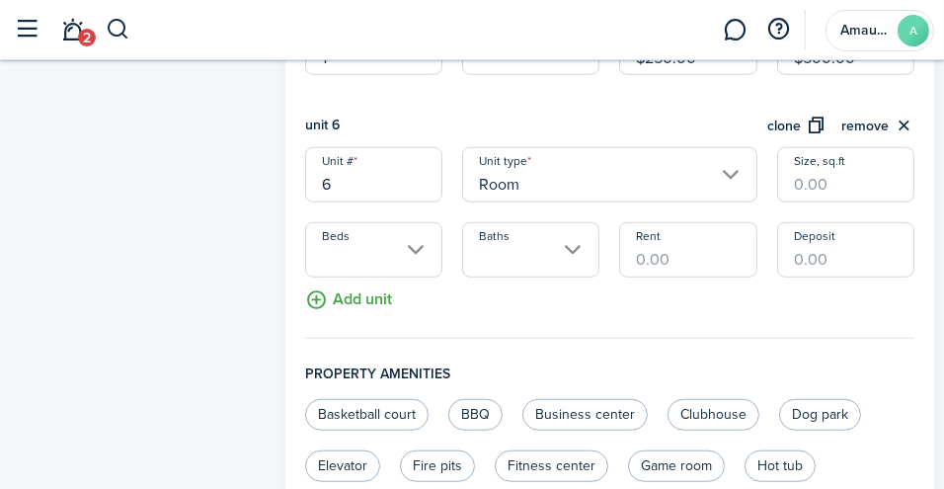
click at [404, 247] on input "Beds" at bounding box center [373, 249] width 137 height 55
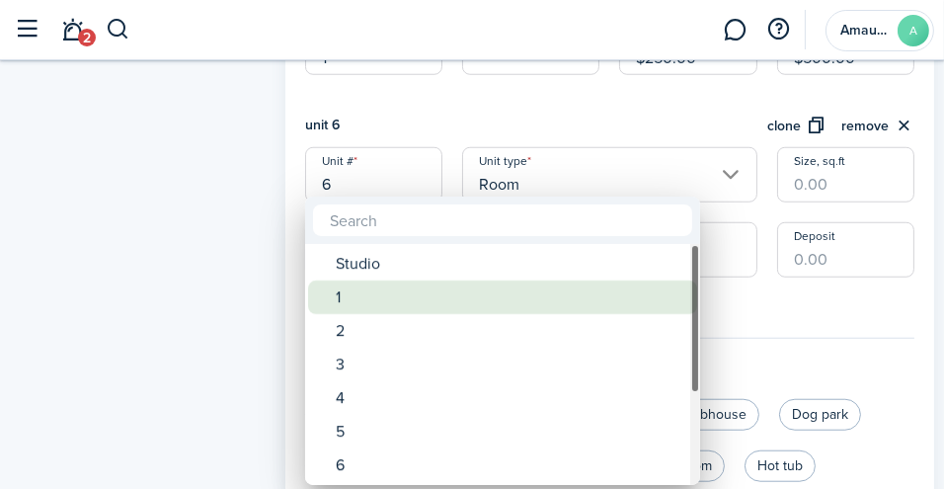
click at [386, 285] on div "1" at bounding box center [510, 297] width 349 height 34
type input "1"
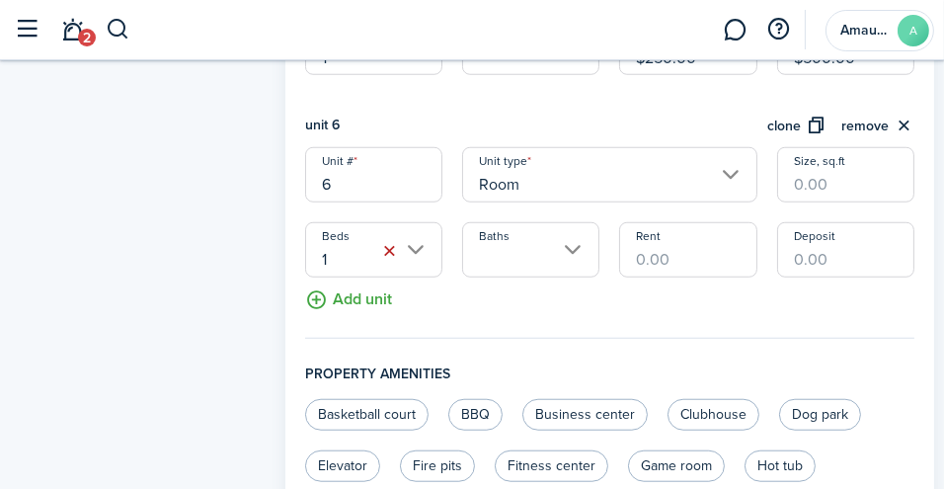
click at [681, 252] on input "Rent" at bounding box center [687, 249] width 137 height 55
type input "$200.00"
click at [807, 260] on input "Deposit" at bounding box center [845, 249] width 137 height 55
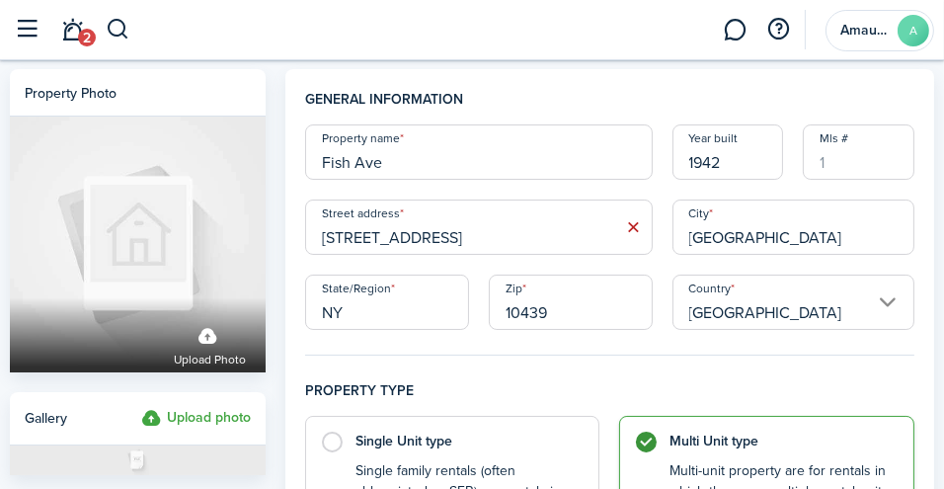
scroll to position [13, 0]
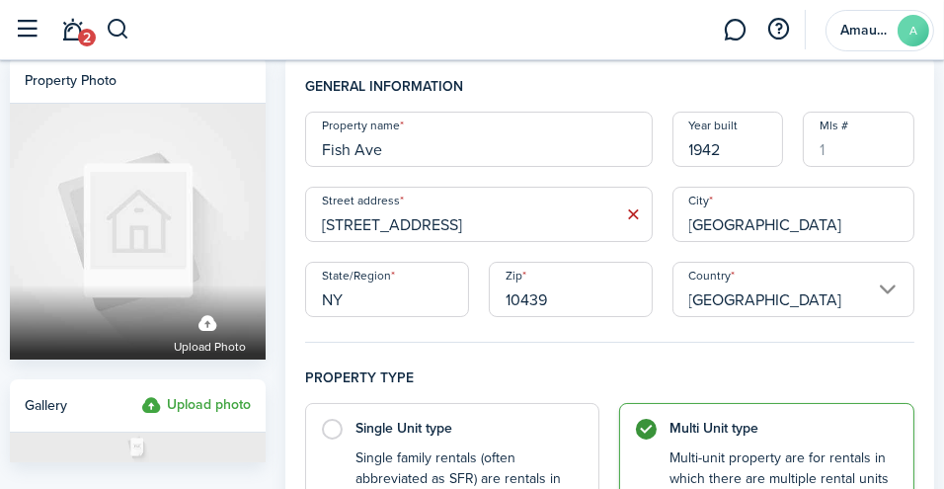
type input "$400.00"
click at [539, 290] on input "10439" at bounding box center [571, 289] width 164 height 55
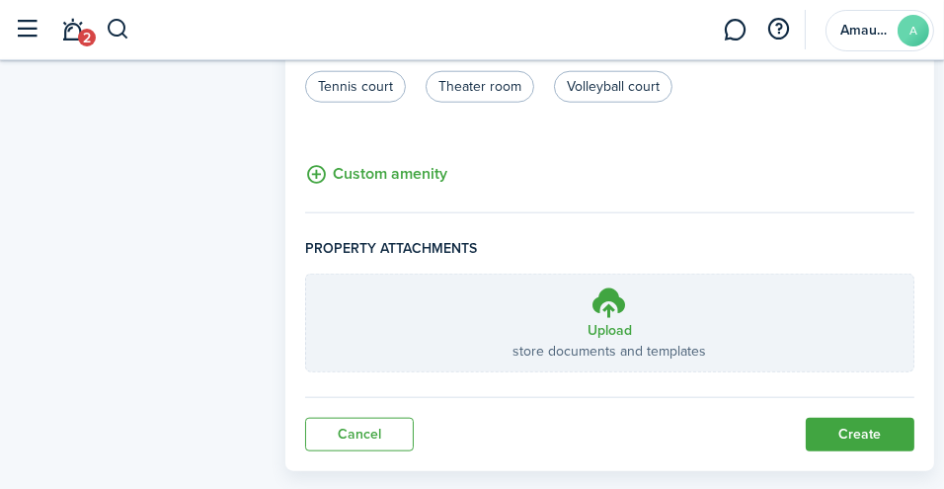
scroll to position [2157, 0]
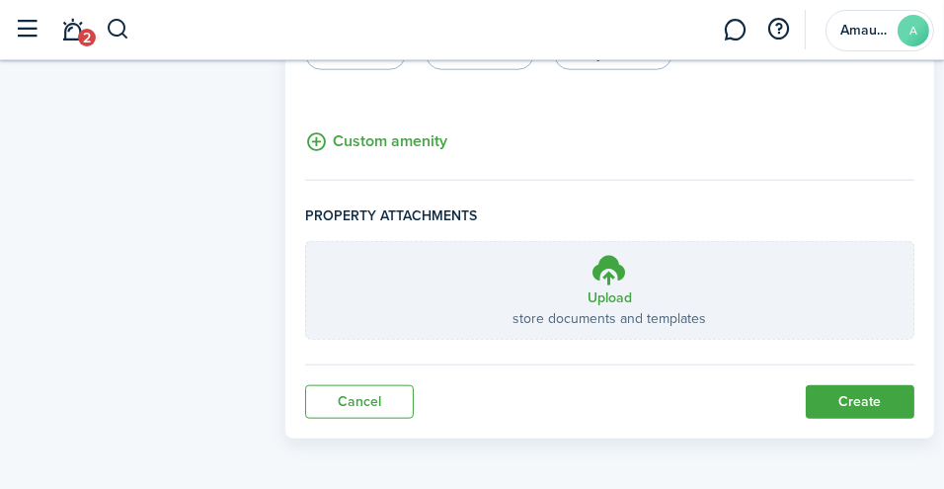
type input "10469"
click at [882, 406] on button "Create" at bounding box center [859, 402] width 109 height 34
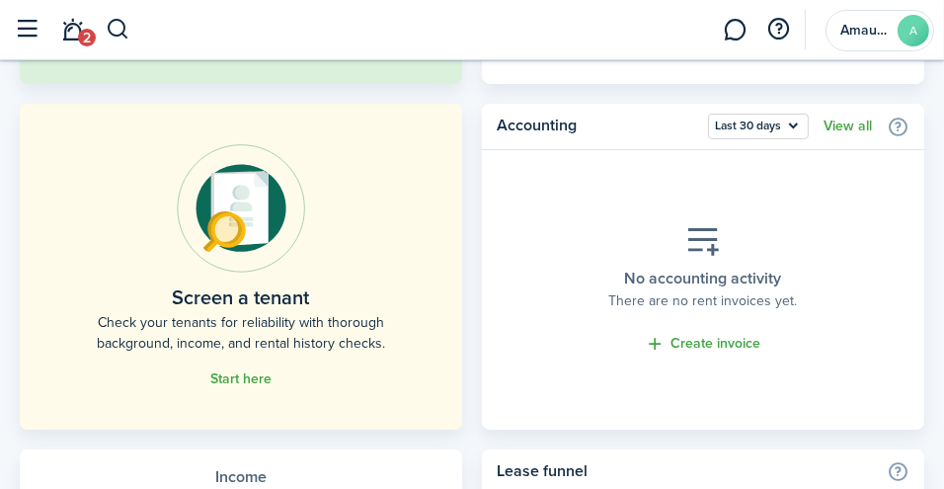
scroll to position [455, 0]
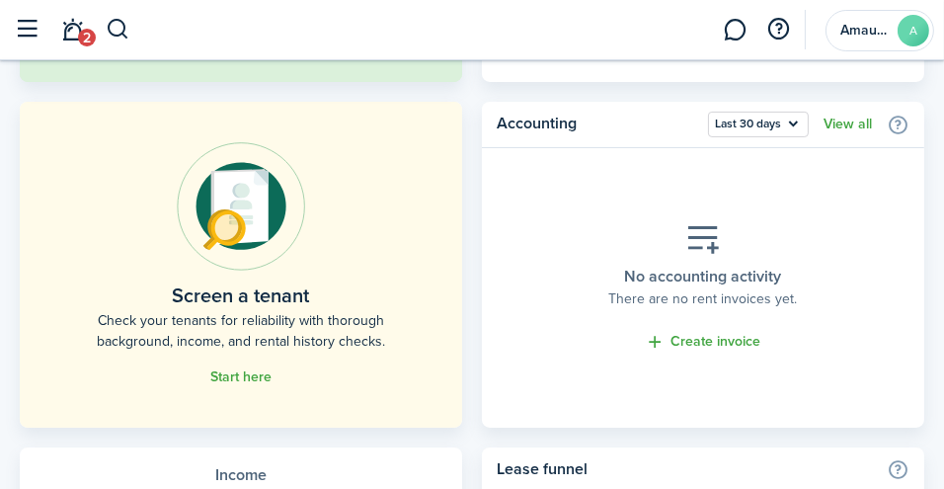
click at [719, 339] on link "Create invoice" at bounding box center [702, 342] width 115 height 23
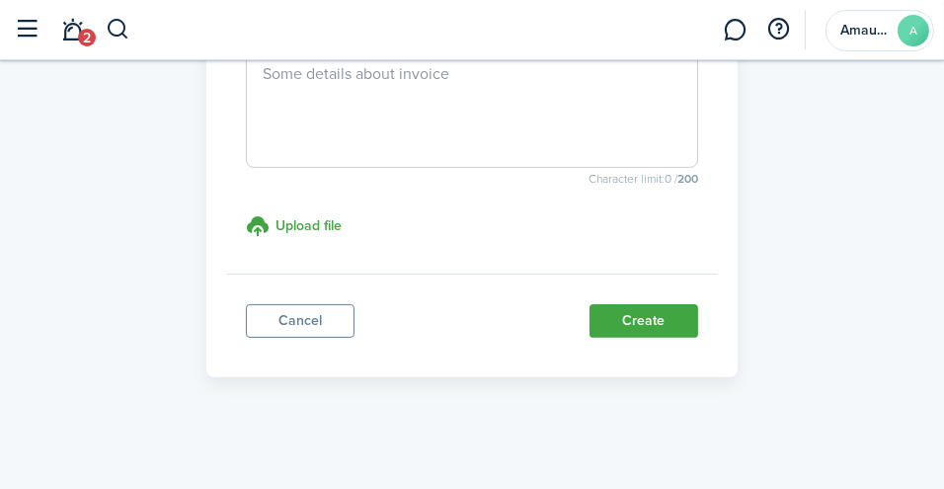
scroll to position [572, 0]
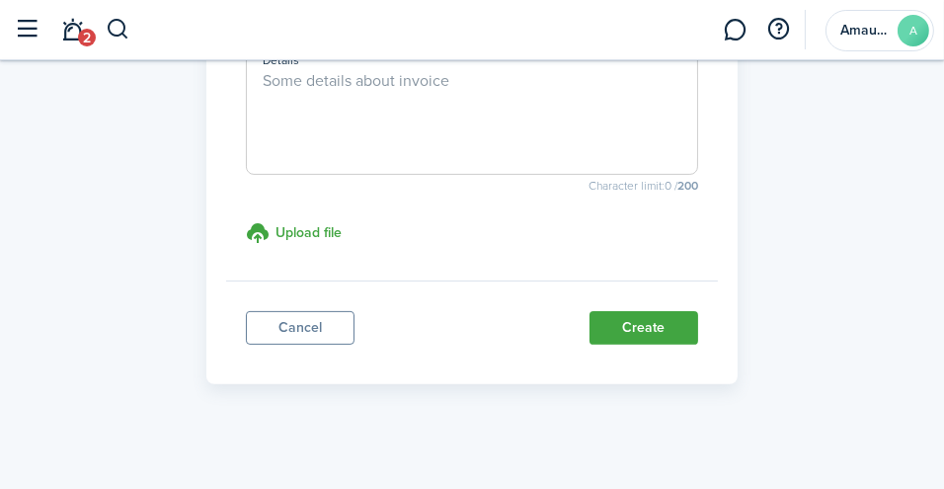
click at [282, 329] on link "Cancel" at bounding box center [300, 328] width 109 height 34
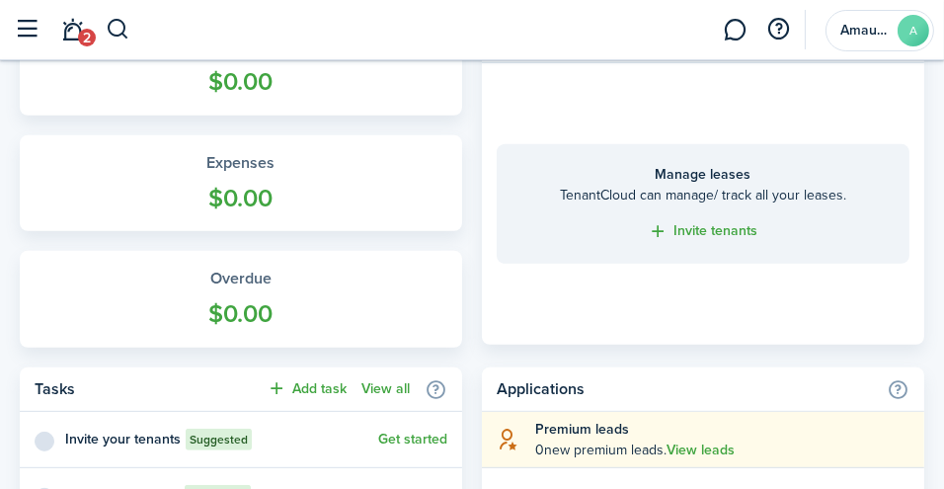
scroll to position [1089, 0]
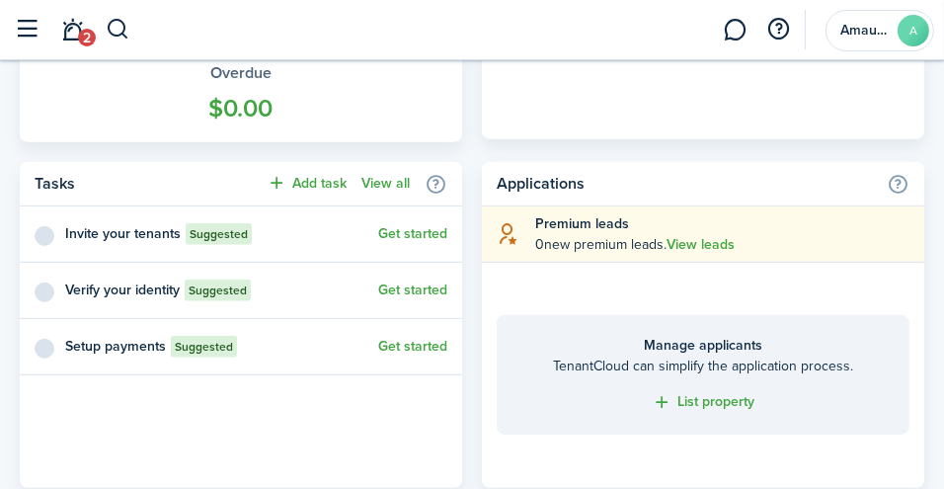
click at [43, 349] on control-checkbox at bounding box center [43, 347] width 16 height 16
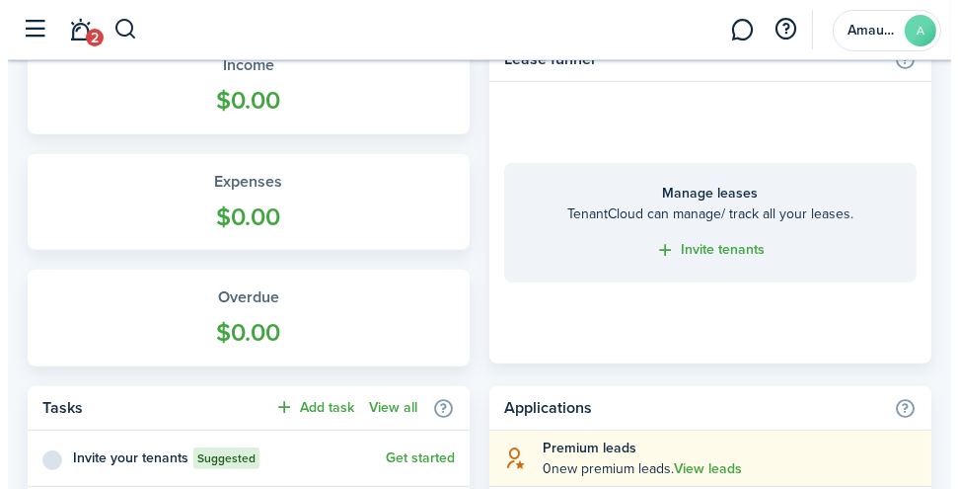
scroll to position [0, 0]
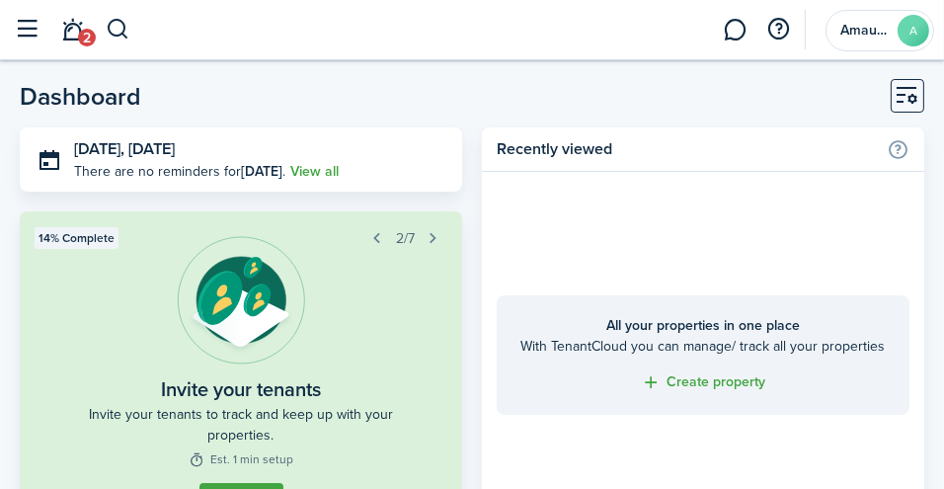
click at [899, 93] on button "Customise" at bounding box center [907, 96] width 34 height 34
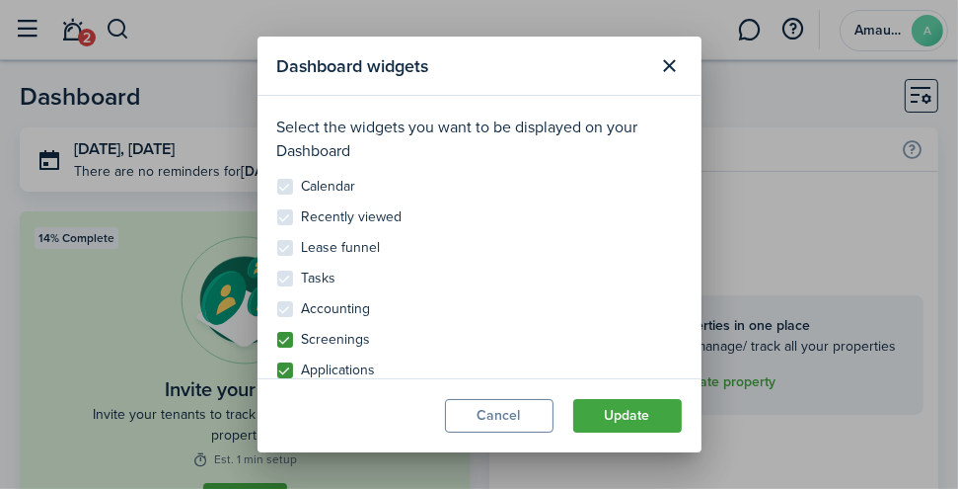
click at [286, 188] on control-checkbox "Calendar" at bounding box center [479, 187] width 405 height 16
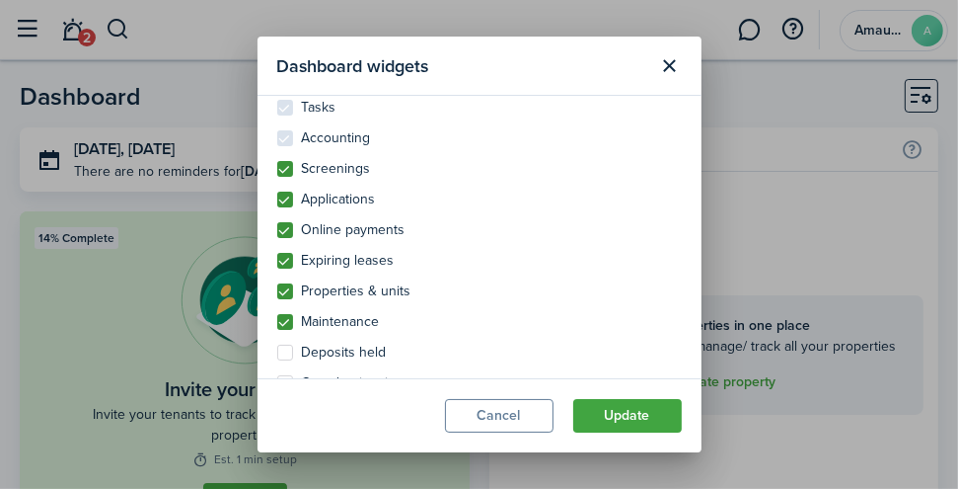
scroll to position [169, 0]
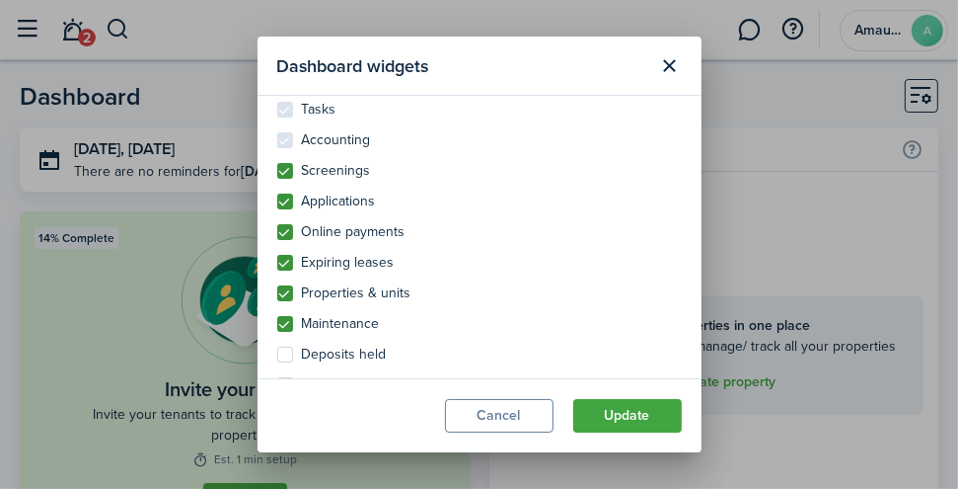
click at [285, 166] on label "Screenings" at bounding box center [324, 171] width 94 height 16
click at [277, 331] on input "Screenings" at bounding box center [276, 331] width 1 height 1
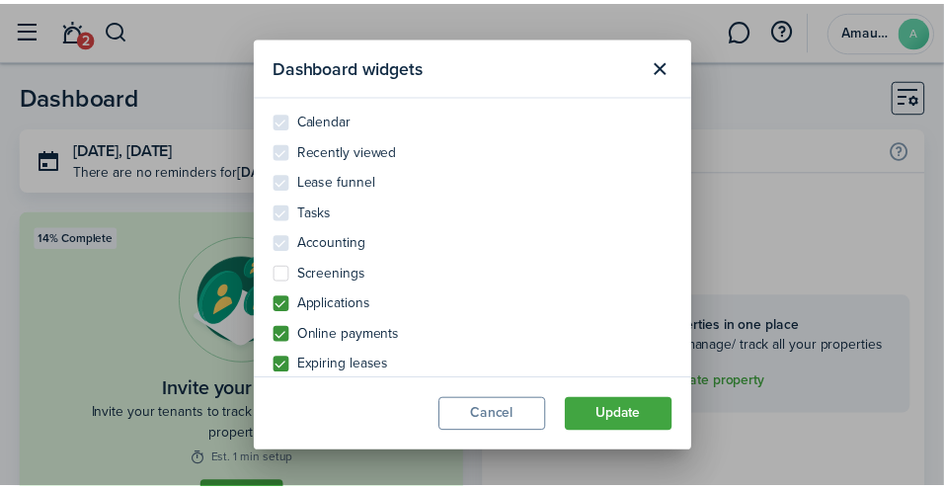
scroll to position [0, 0]
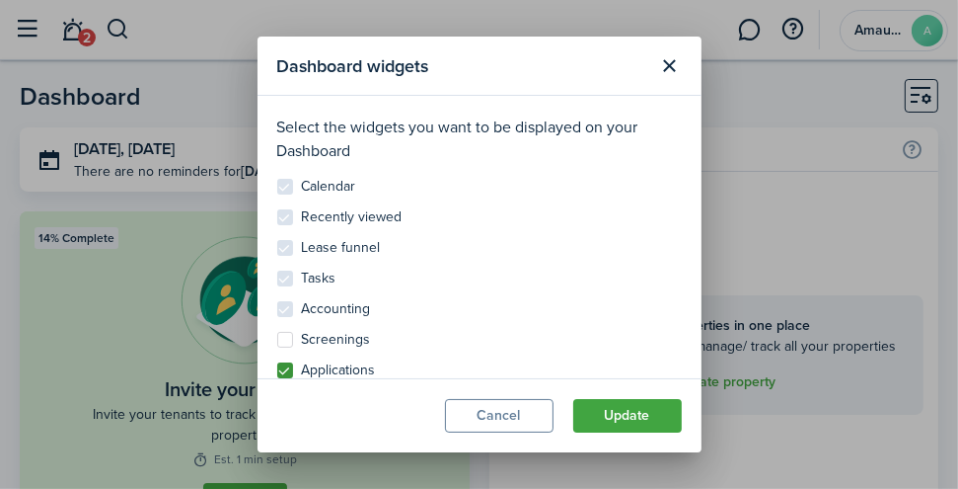
click at [277, 341] on label "Screenings" at bounding box center [324, 340] width 94 height 16
click at [276, 332] on input "Screenings" at bounding box center [276, 331] width 1 height 1
checkbox input "true"
click at [288, 189] on control-checkbox "Calendar" at bounding box center [479, 187] width 405 height 16
click at [528, 422] on button "Cancel" at bounding box center [499, 416] width 109 height 34
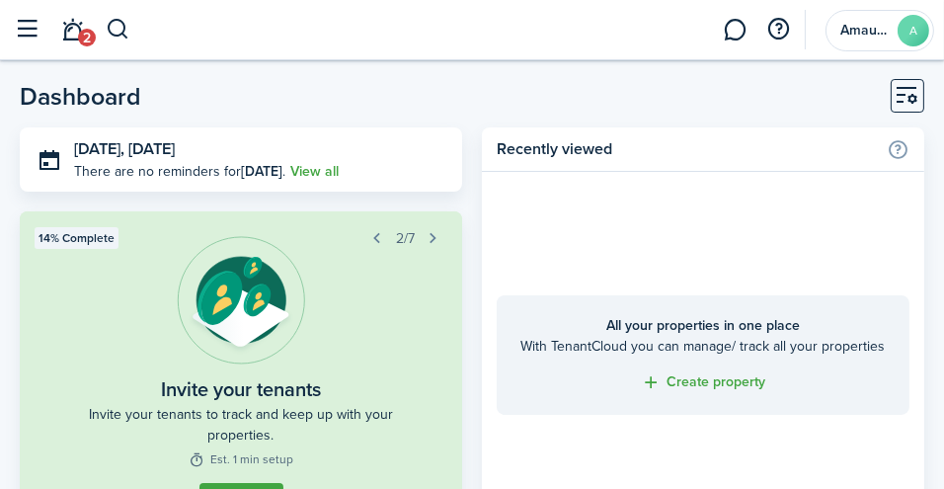
click at [39, 38] on button "button" at bounding box center [28, 30] width 38 height 38
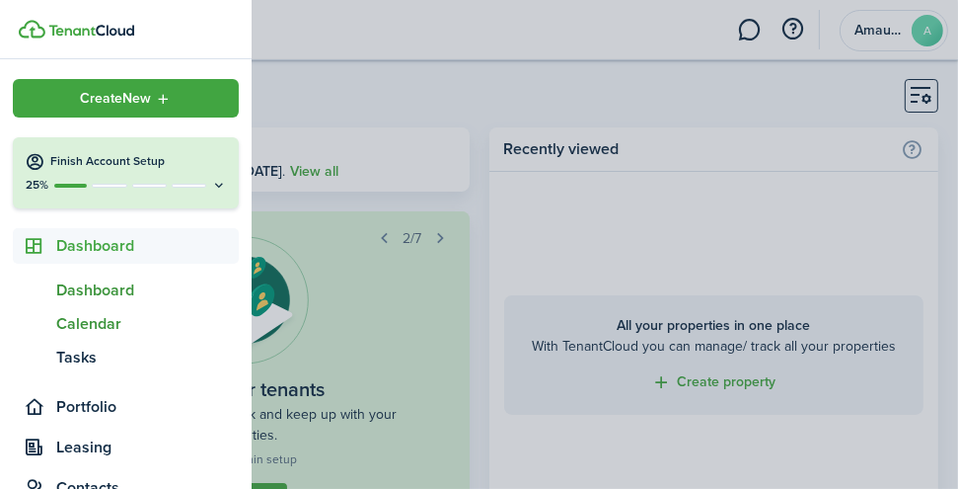
click at [91, 332] on span "Calendar" at bounding box center [147, 324] width 183 height 24
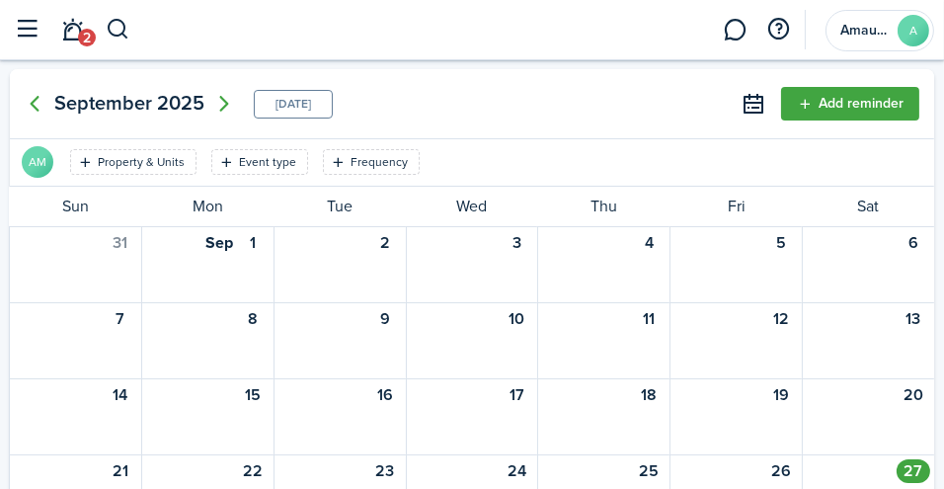
click at [861, 103] on button "Add reminder" at bounding box center [850, 104] width 138 height 34
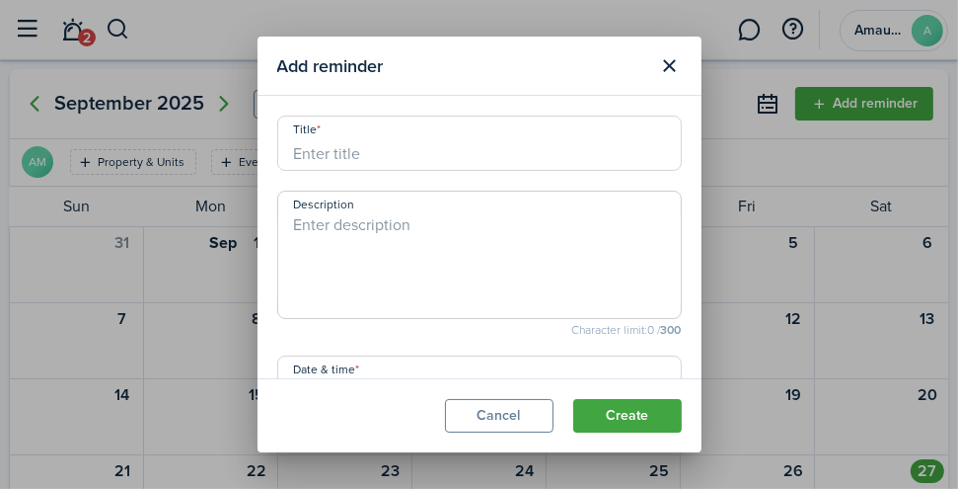
click at [358, 160] on input "Title" at bounding box center [479, 142] width 405 height 55
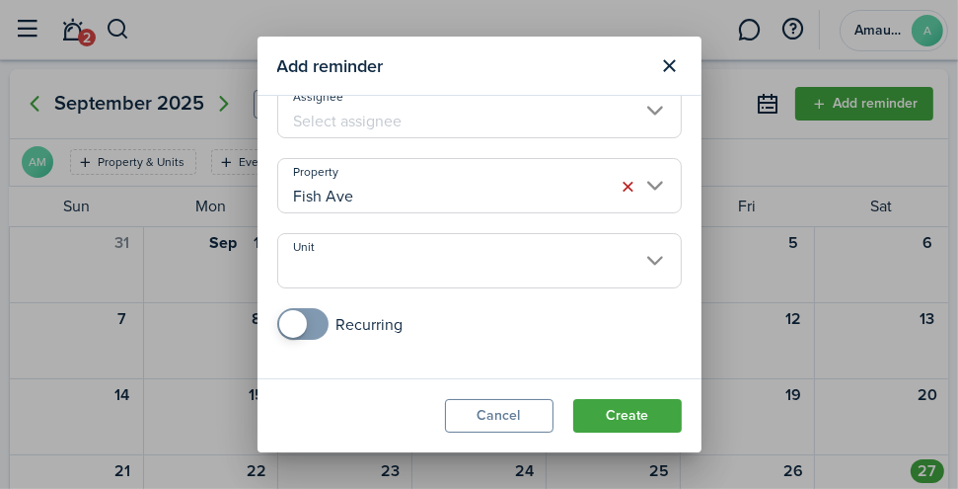
scroll to position [383, 0]
click at [644, 254] on input "Unit" at bounding box center [479, 260] width 405 height 55
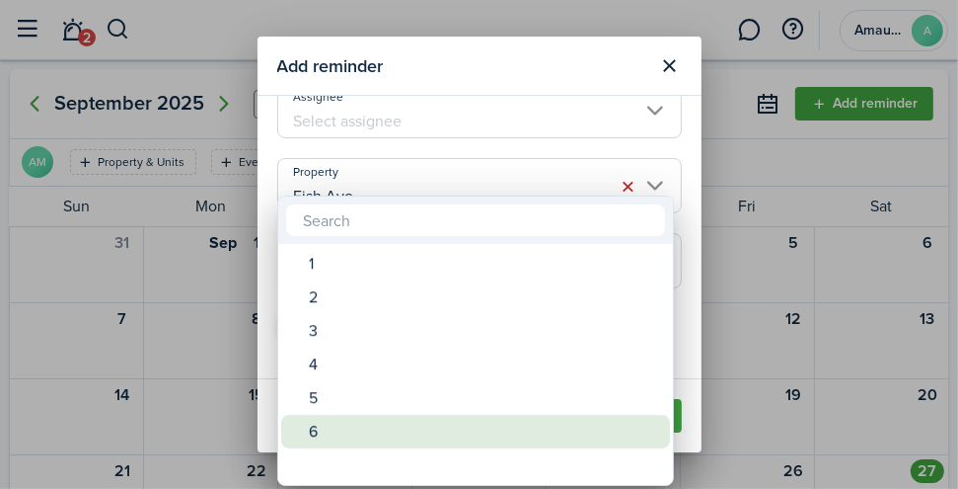
click at [342, 425] on div "6" at bounding box center [483, 432] width 349 height 34
type input "6"
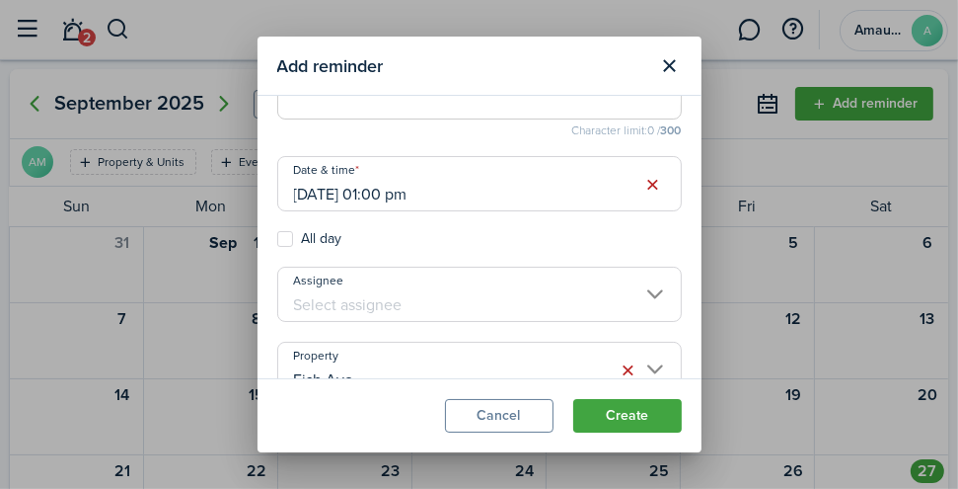
scroll to position [198, 0]
click at [638, 292] on input "Assignee" at bounding box center [479, 294] width 405 height 55
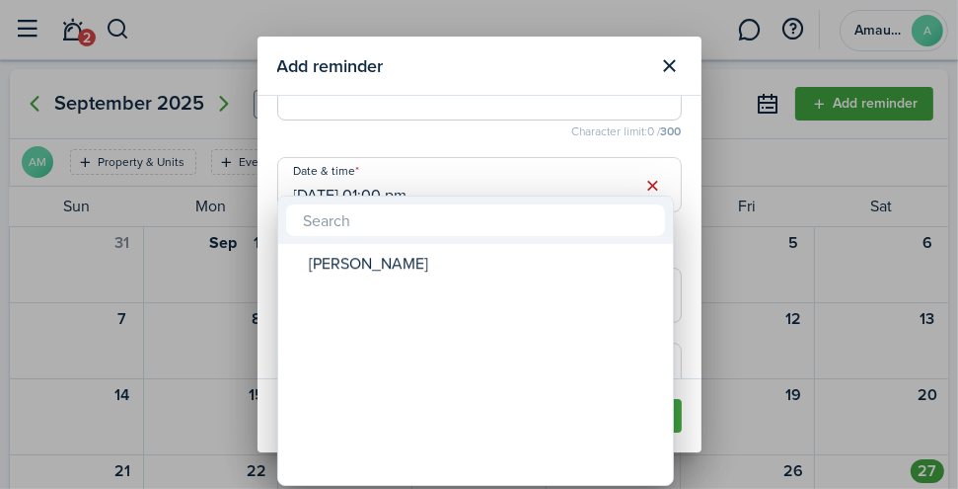
click at [680, 266] on div at bounding box center [479, 244] width 1274 height 804
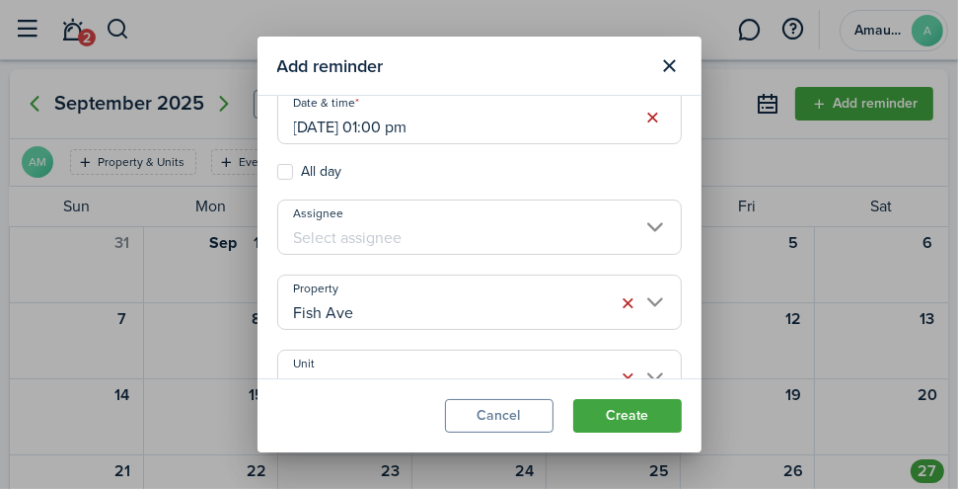
scroll to position [383, 0]
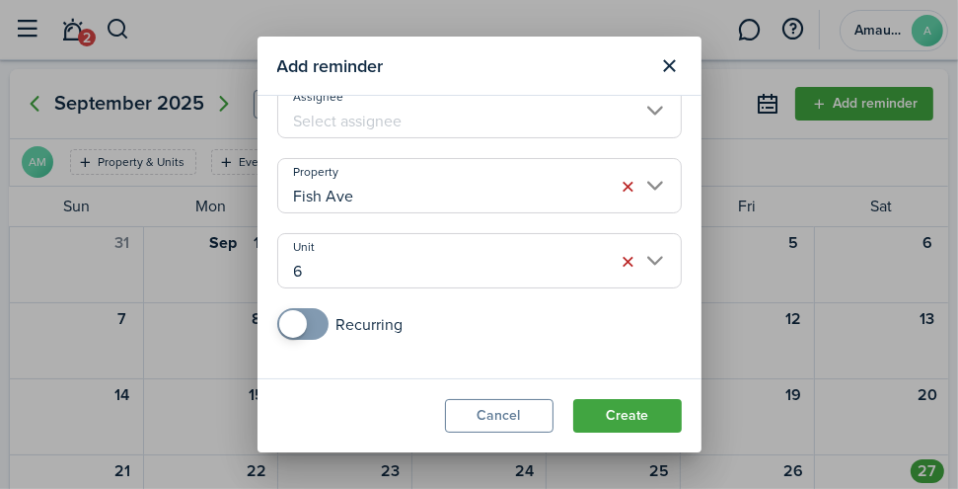
checkbox input "true"
click at [313, 328] on span at bounding box center [303, 324] width 20 height 32
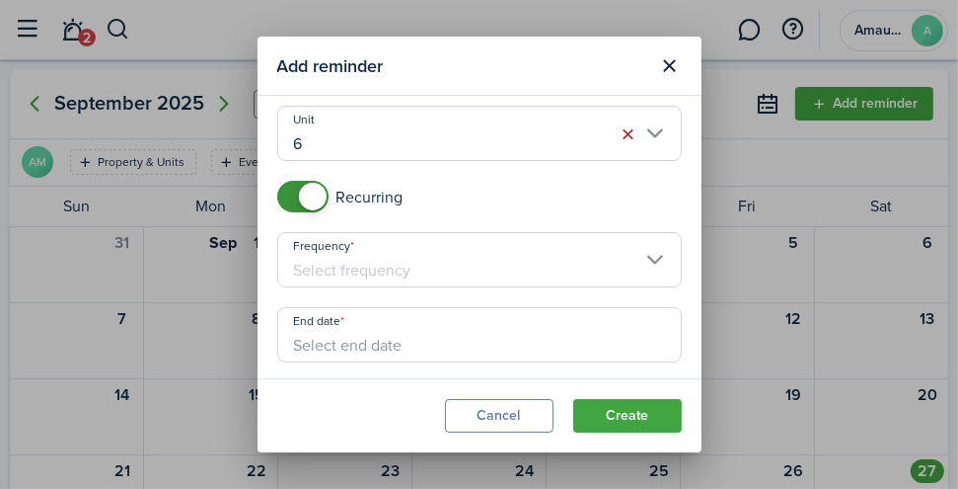
scroll to position [513, 0]
click at [641, 263] on input "Frequency" at bounding box center [479, 256] width 405 height 55
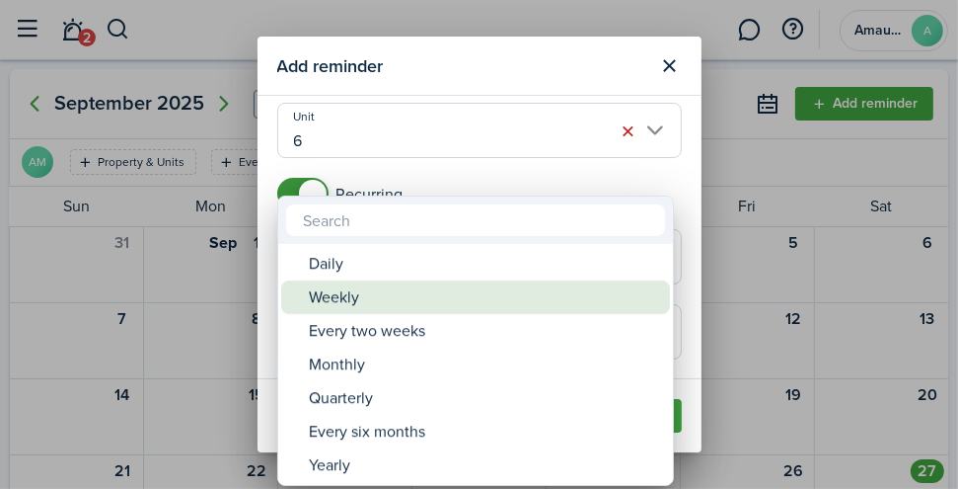
click at [395, 309] on div "Weekly" at bounding box center [483, 297] width 349 height 34
type input "Weekly"
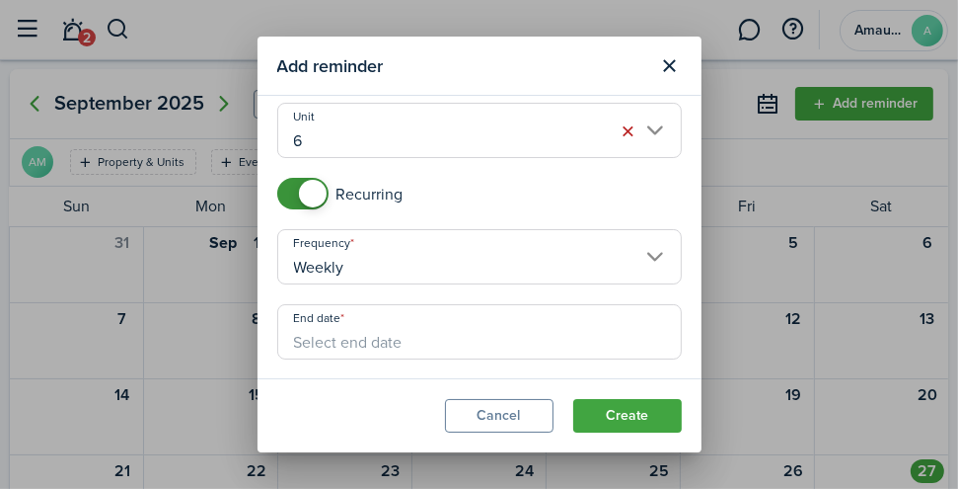
click at [414, 352] on input "End date" at bounding box center [479, 331] width 405 height 55
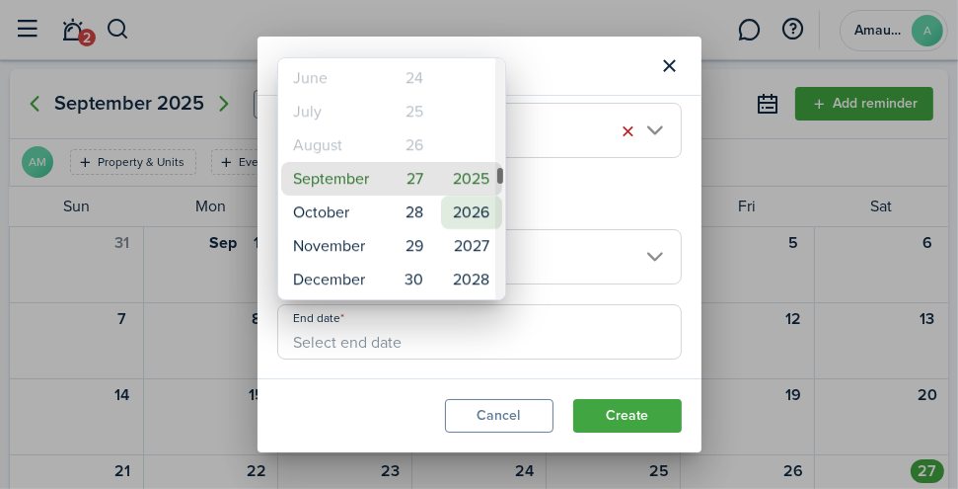
click at [459, 222] on mbsc-wheel-item "2026" at bounding box center [471, 212] width 61 height 34
type input "[DATE]"
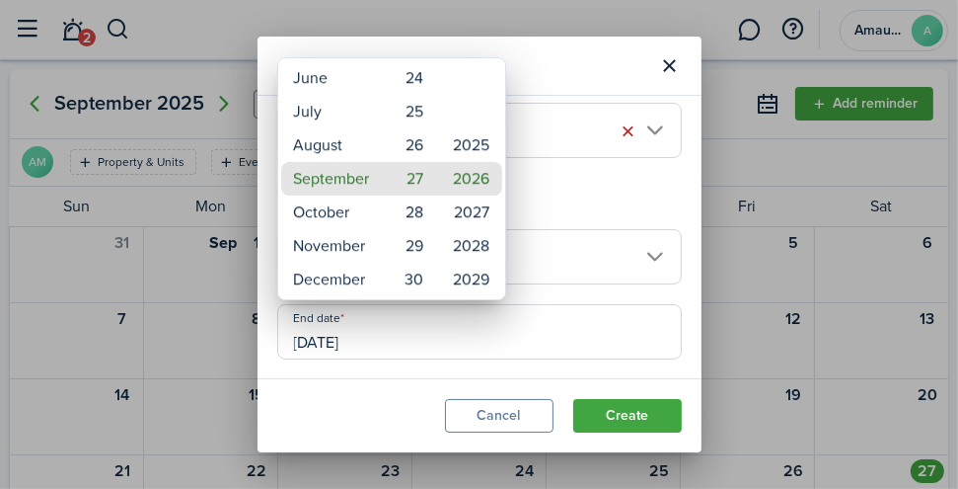
click at [649, 330] on div at bounding box center [479, 244] width 1274 height 804
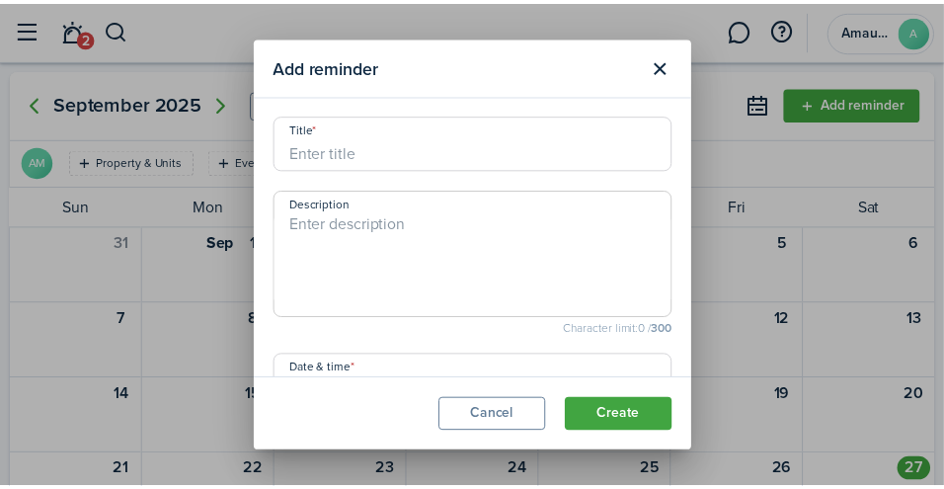
scroll to position [0, 0]
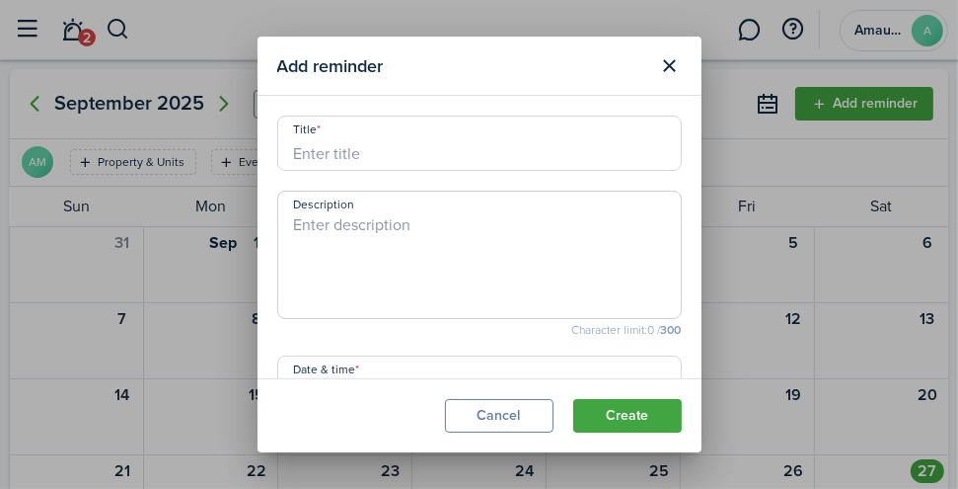
click at [362, 152] on input "Title" at bounding box center [479, 142] width 405 height 55
drag, startPoint x: 434, startPoint y: 154, endPoint x: 156, endPoint y: 189, distance: 280.6
click at [156, 189] on div "Add reminder Title Payment REminder Description Character limit: 0 / 300 Date &…" at bounding box center [479, 244] width 958 height 489
type input "Payment REminder"
click at [312, 233] on textarea "Description" at bounding box center [479, 260] width 403 height 95
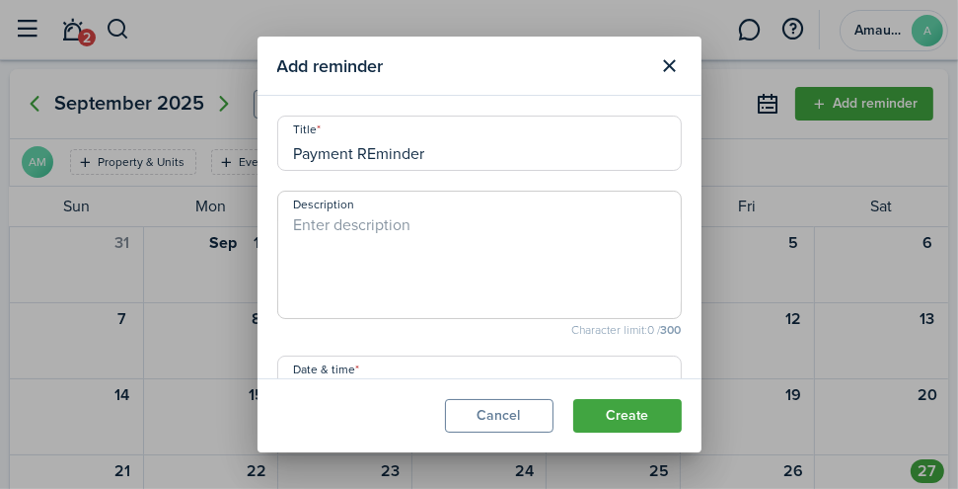
paste textarea "Payment REminder"
click at [379, 232] on textarea "Payment REminder" at bounding box center [479, 260] width 403 height 95
type textarea "Payment Reminder"
click at [424, 159] on input "Payment REminder" at bounding box center [479, 142] width 405 height 55
type input "Payment"
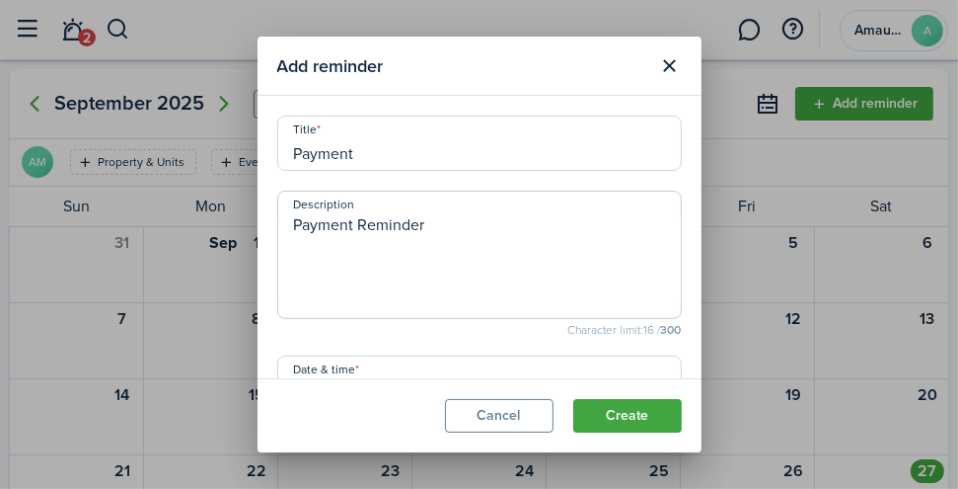
click at [638, 423] on button "Create" at bounding box center [627, 416] width 109 height 34
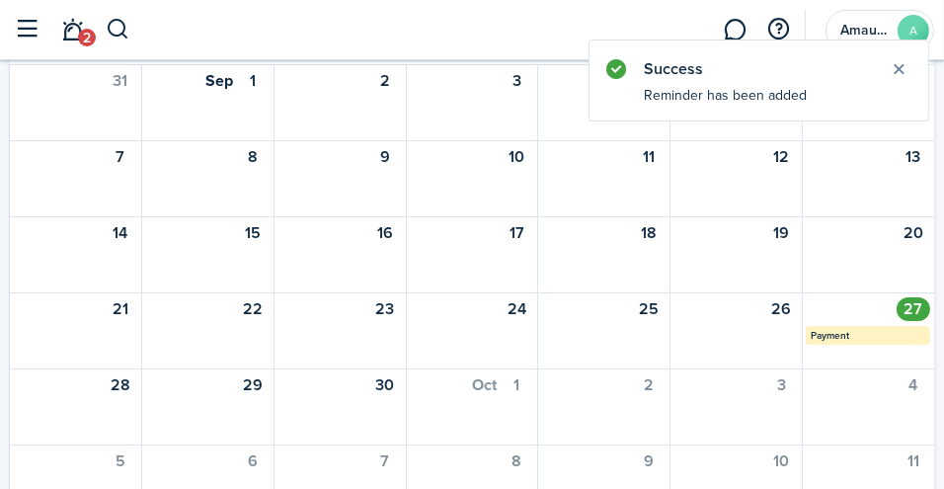
scroll to position [164, 0]
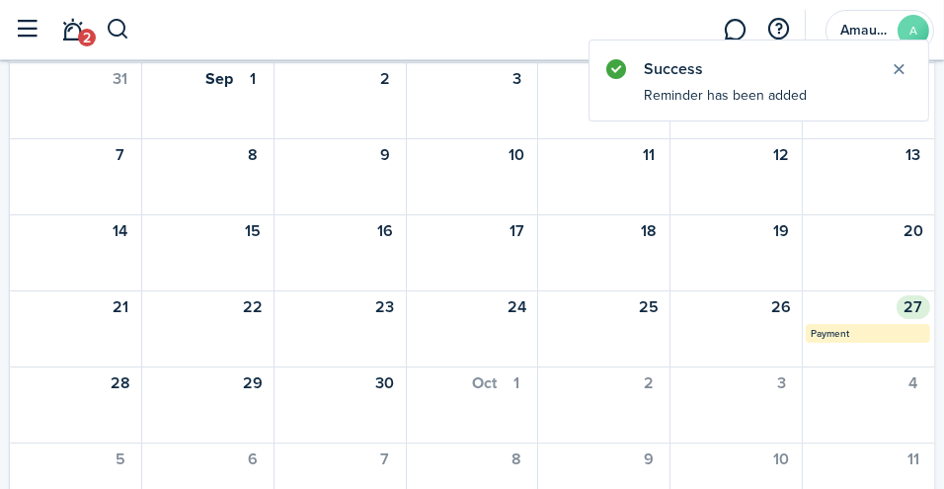
click at [889, 330] on mbsc-calendar-label "Payment" at bounding box center [867, 333] width 124 height 19
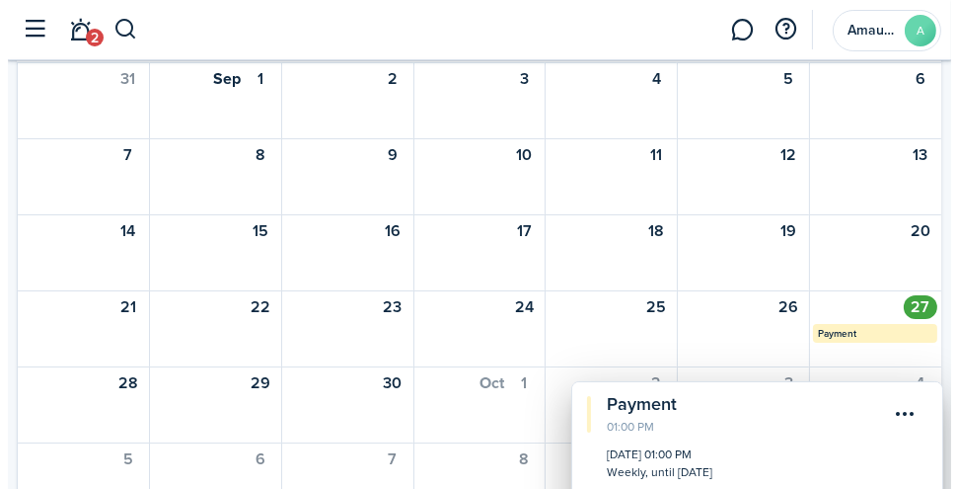
scroll to position [243, 0]
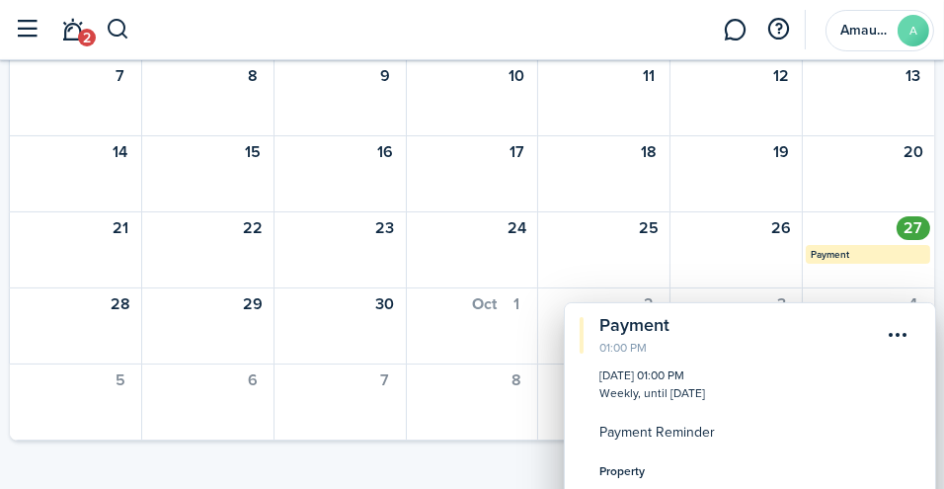
click at [899, 334] on menu-btn-icon "Open menu" at bounding box center [898, 335] width 34 height 34
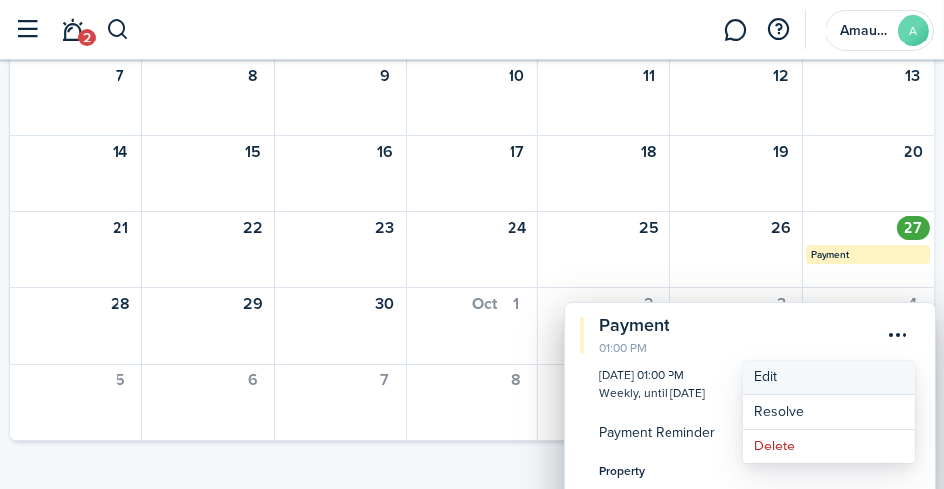
click at [839, 378] on button "Edit" at bounding box center [828, 377] width 173 height 34
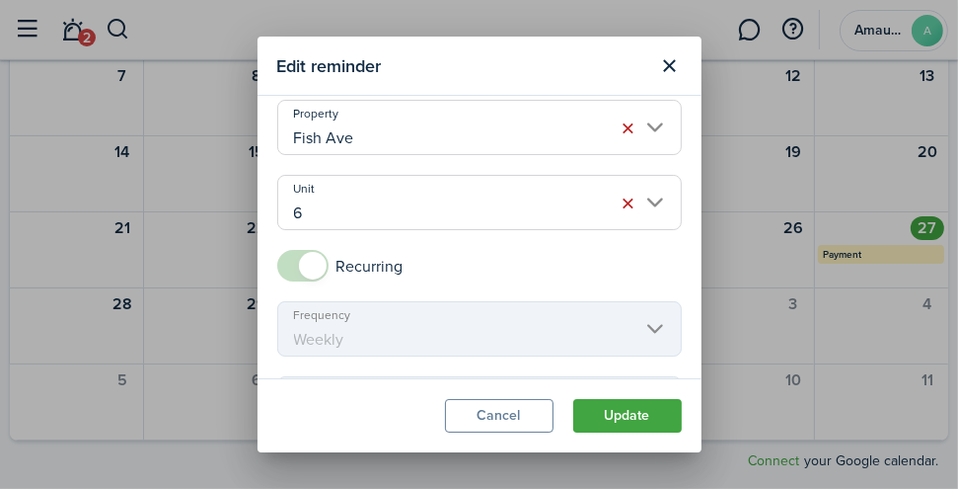
scroll to position [534, 0]
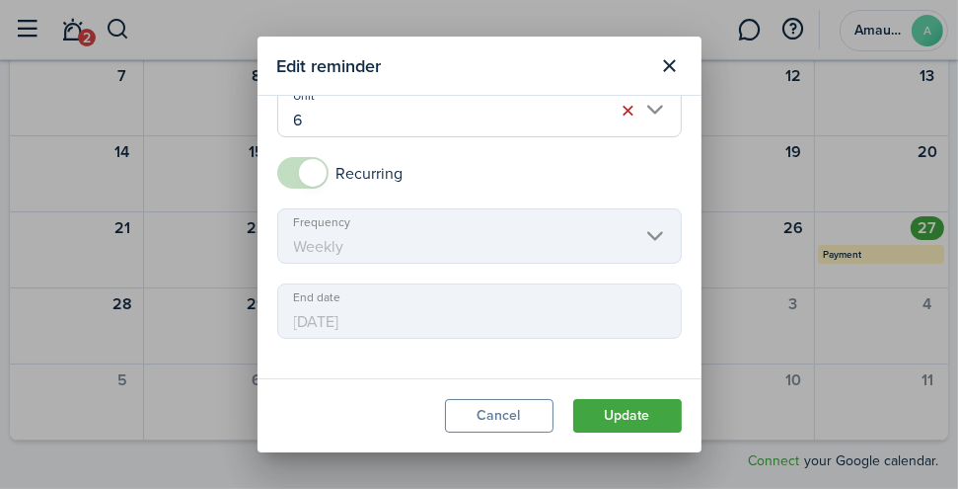
click at [640, 247] on mbsc-scroller "Frequency Weekly" at bounding box center [479, 235] width 405 height 55
click at [492, 106] on input "6" at bounding box center [479, 109] width 405 height 55
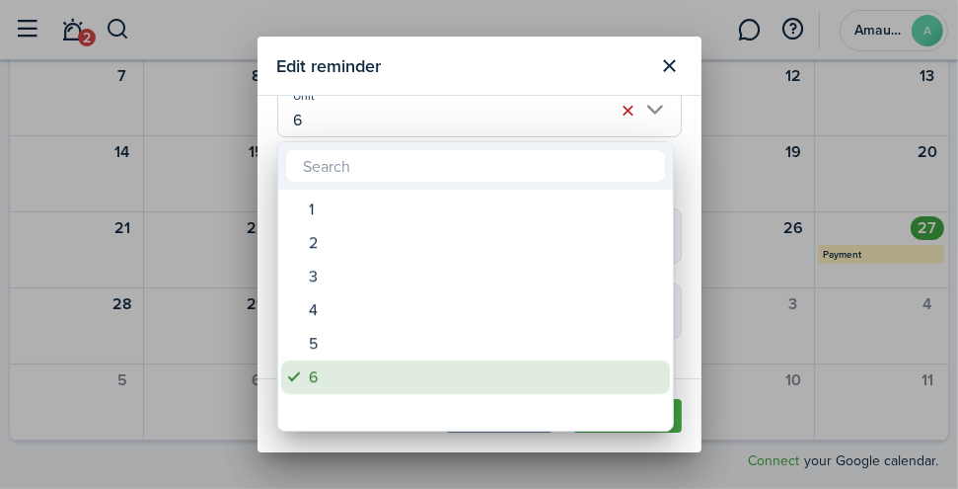
click at [520, 388] on div "6" at bounding box center [483, 377] width 349 height 34
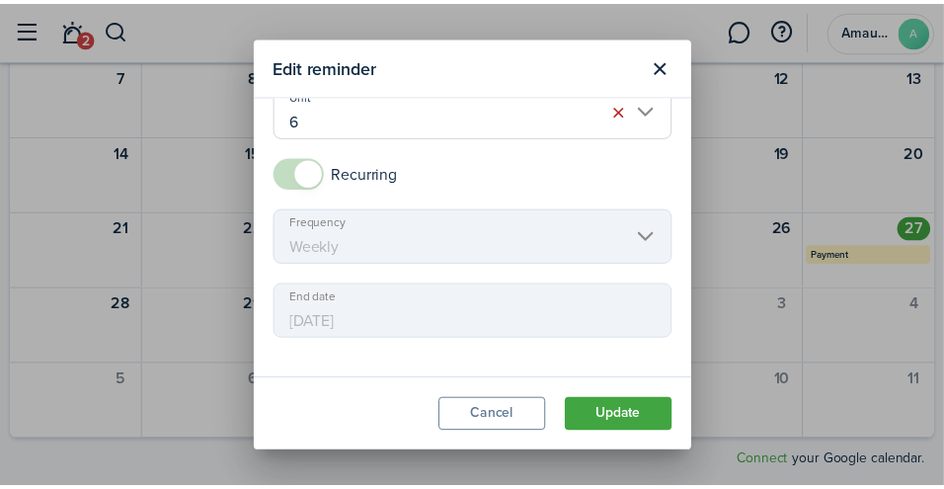
scroll to position [519, 0]
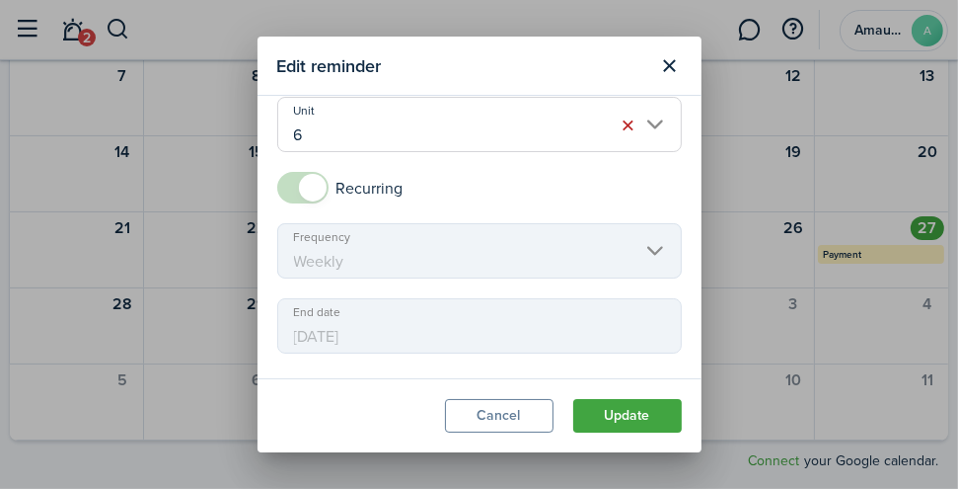
click at [533, 250] on mbsc-scroller "Frequency Weekly" at bounding box center [479, 250] width 405 height 55
click at [517, 416] on button "Cancel" at bounding box center [499, 416] width 109 height 34
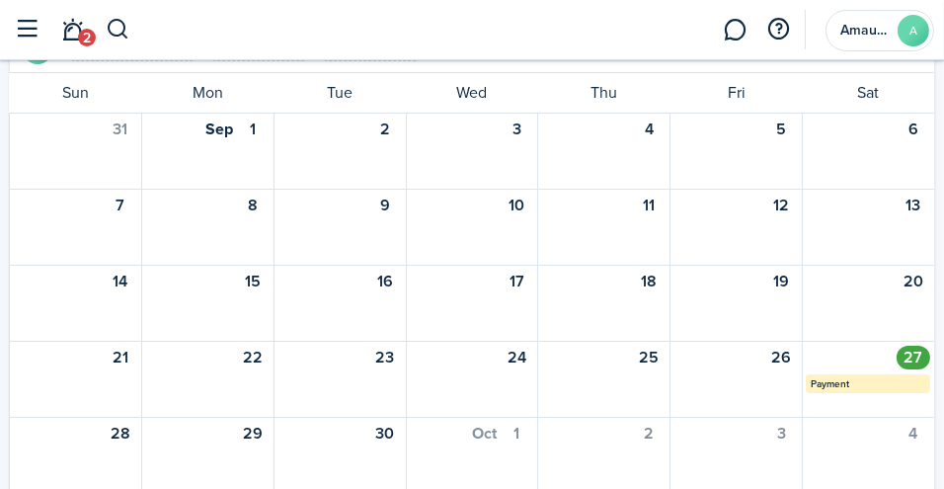
scroll to position [0, 0]
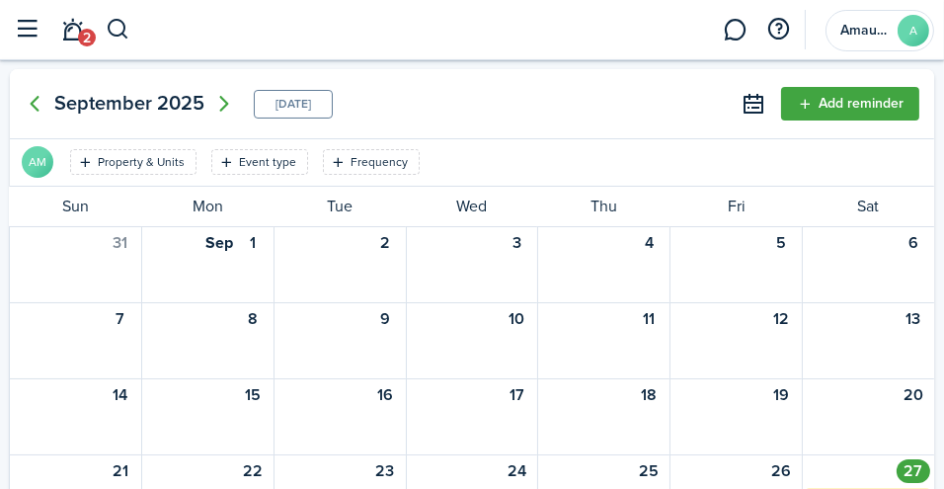
click at [20, 39] on button "button" at bounding box center [28, 30] width 38 height 38
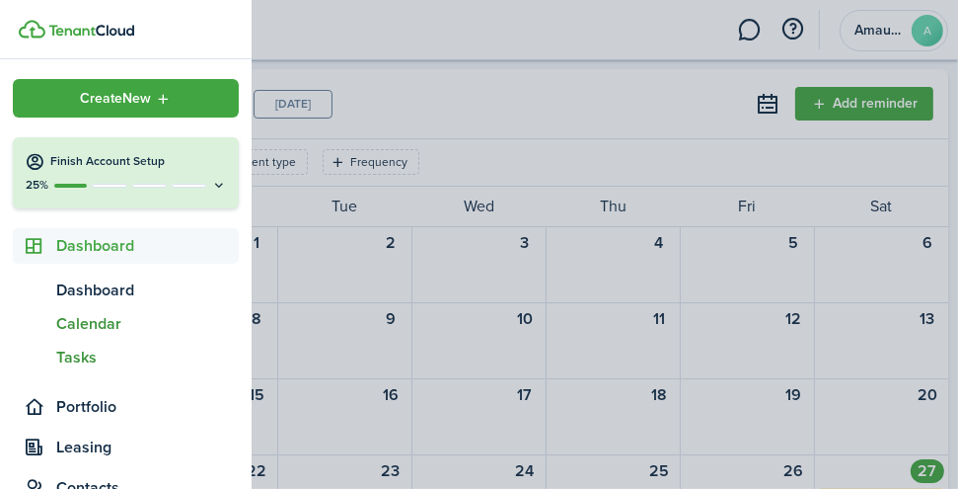
click at [100, 351] on span "Tasks" at bounding box center [147, 357] width 183 height 24
